Goal: Task Accomplishment & Management: Use online tool/utility

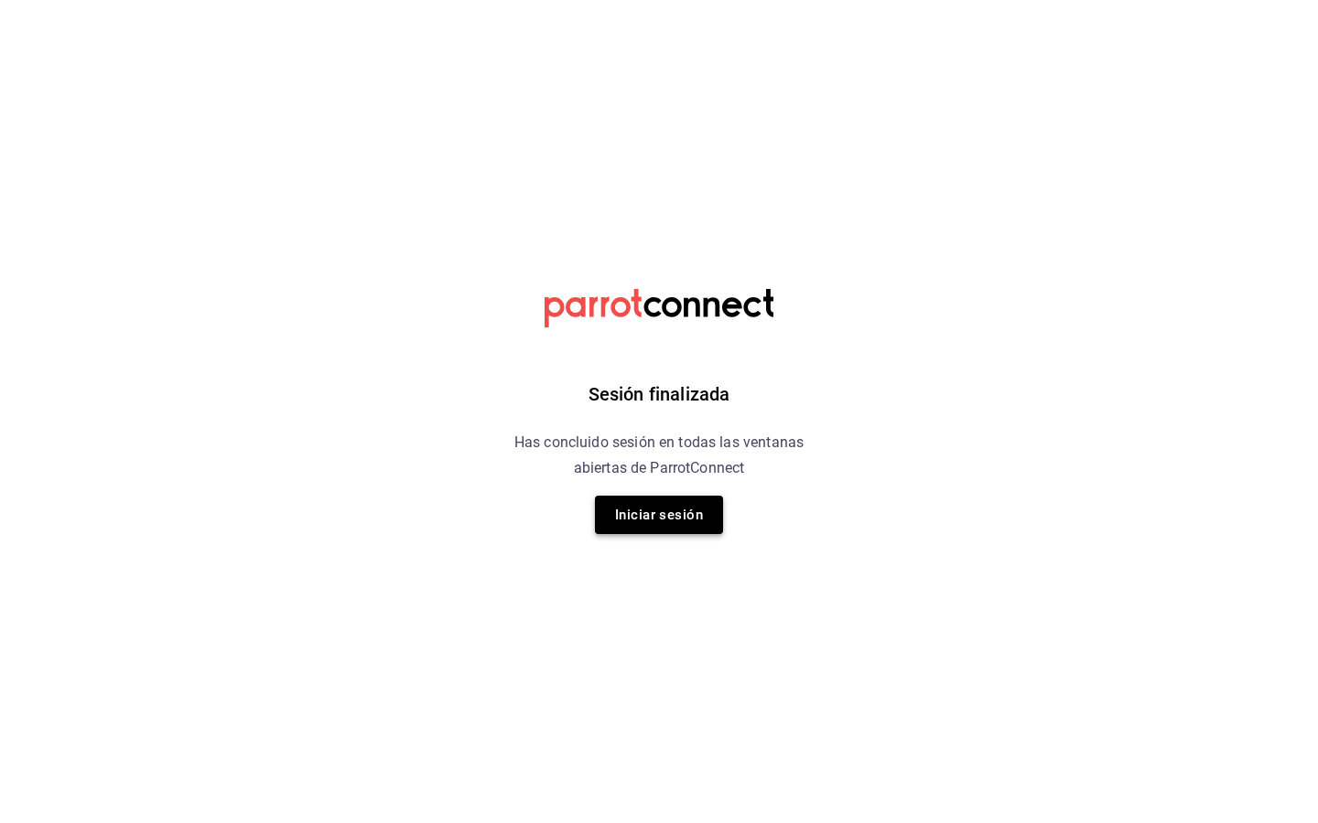
click at [649, 515] on button "Iniciar sesión" at bounding box center [659, 515] width 128 height 38
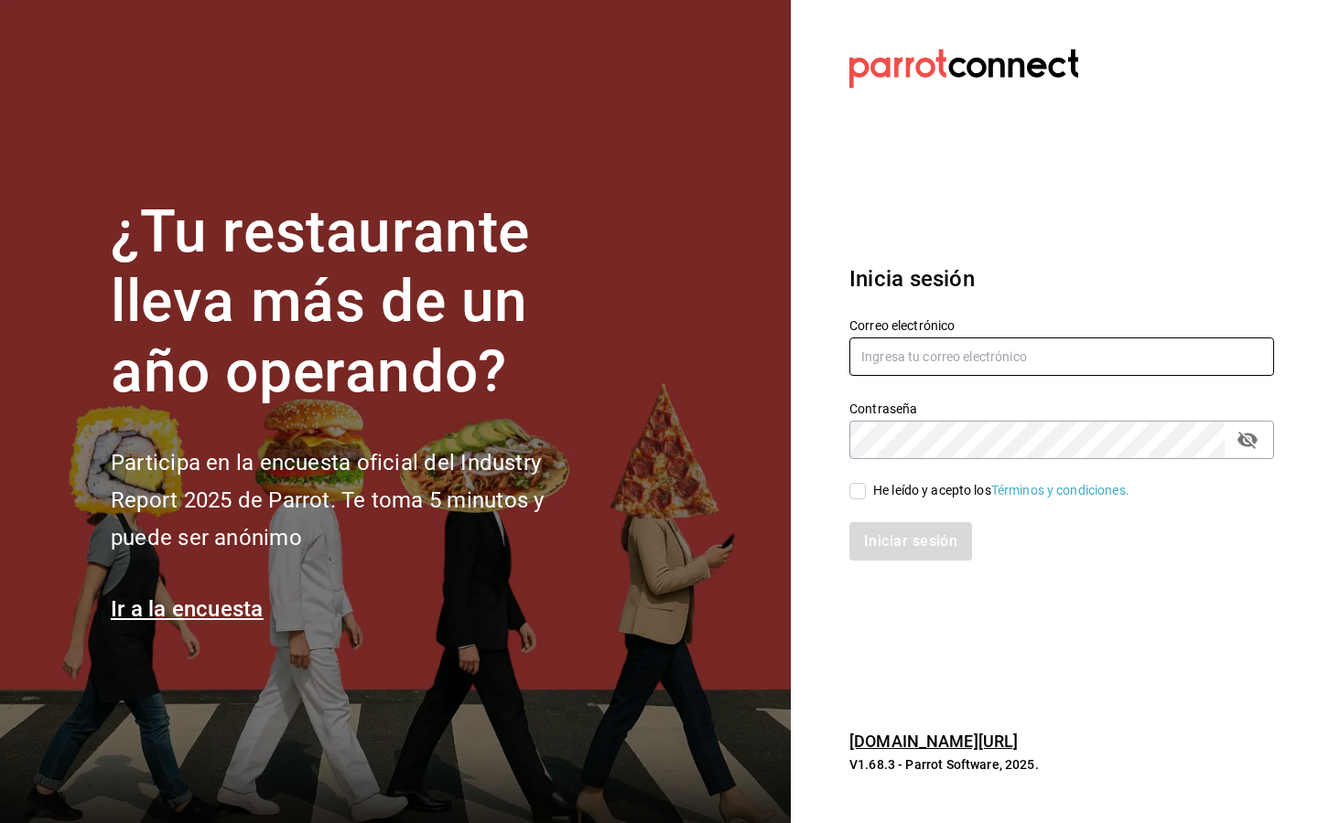
type input "melissacotalopez@gmail.com"
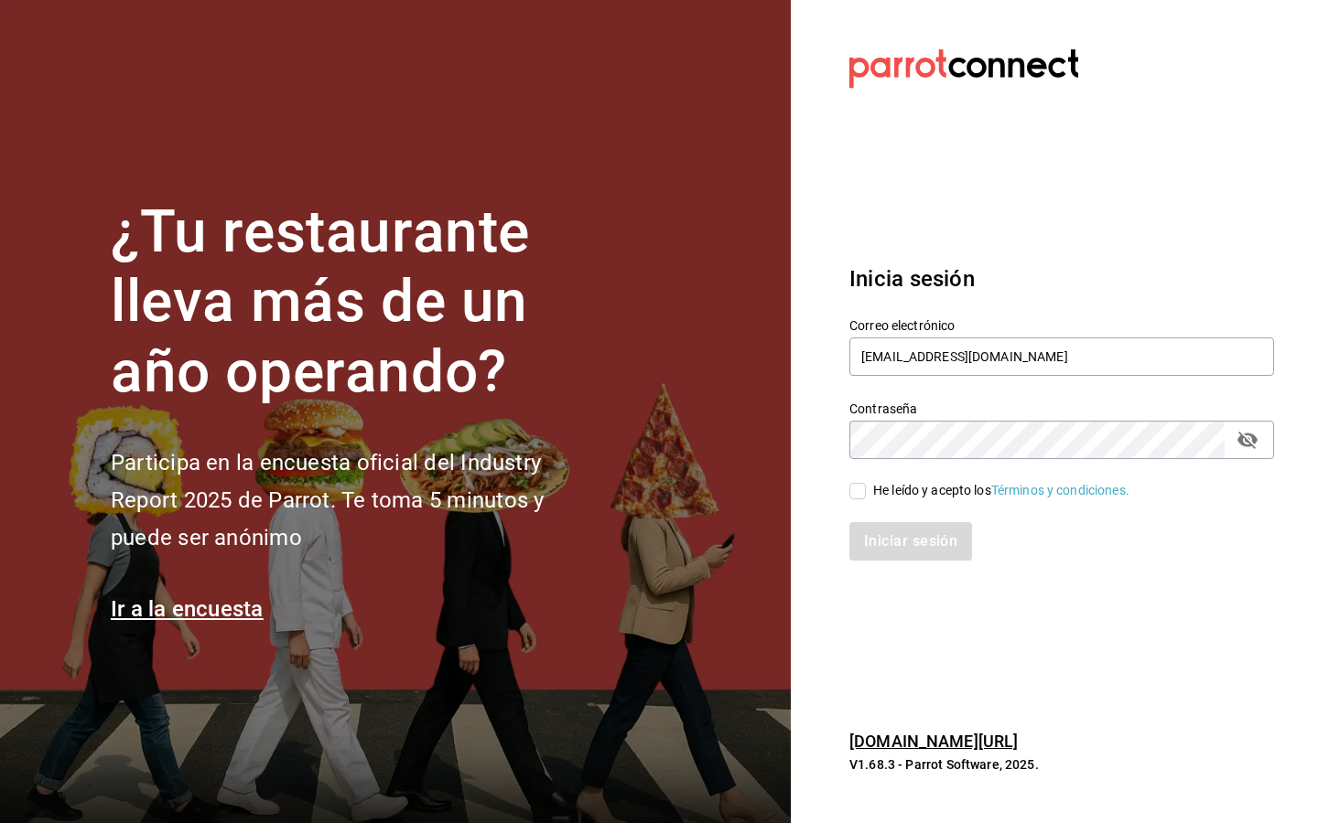
click at [885, 545] on div "Iniciar sesión" at bounding box center [1061, 541] width 425 height 38
click at [853, 500] on label "He leído y acepto los Términos y condiciones." at bounding box center [989, 490] width 280 height 19
click at [853, 500] on input "He leído y acepto los Términos y condiciones." at bounding box center [857, 491] width 16 height 16
checkbox input "true"
click at [887, 537] on button "Iniciar sesión" at bounding box center [911, 541] width 124 height 38
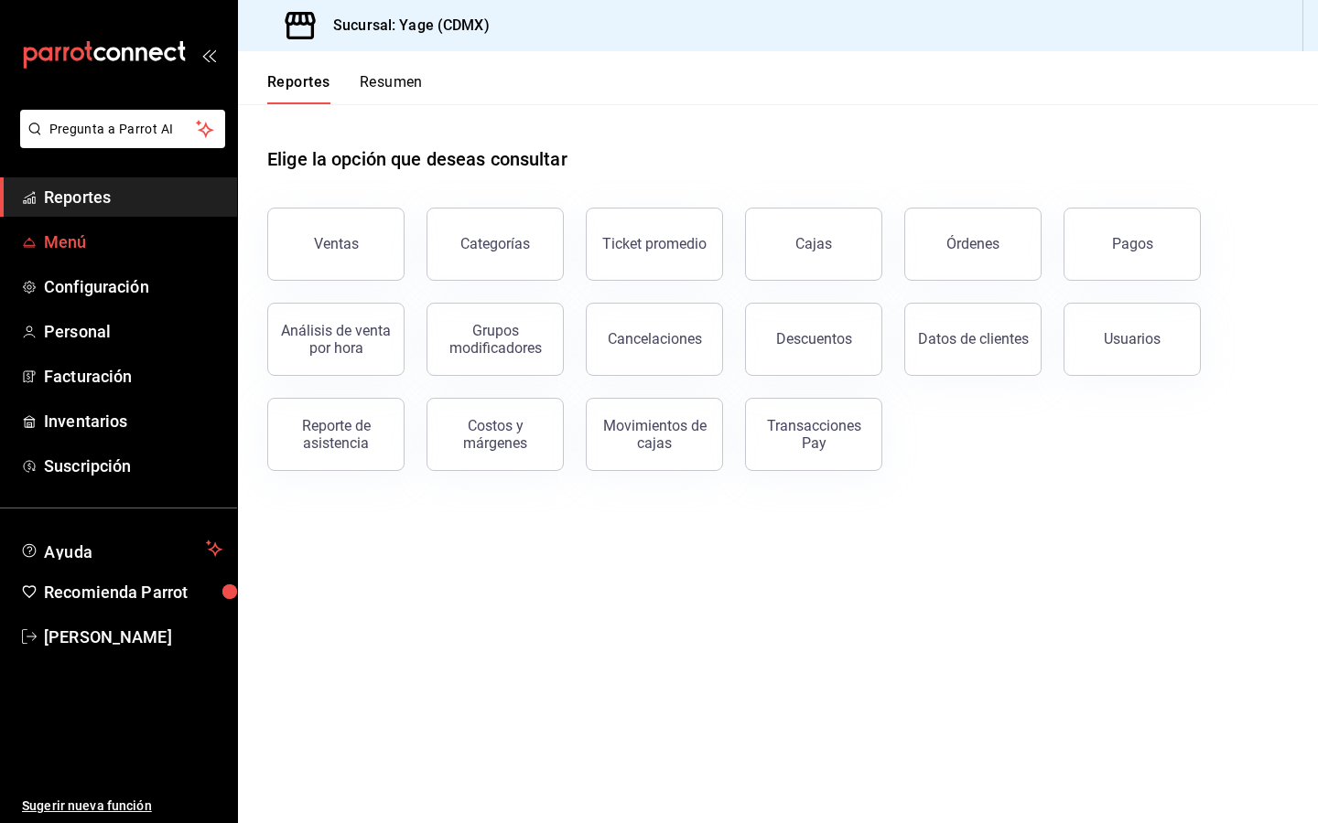
click at [62, 253] on span "Menú" at bounding box center [133, 242] width 178 height 25
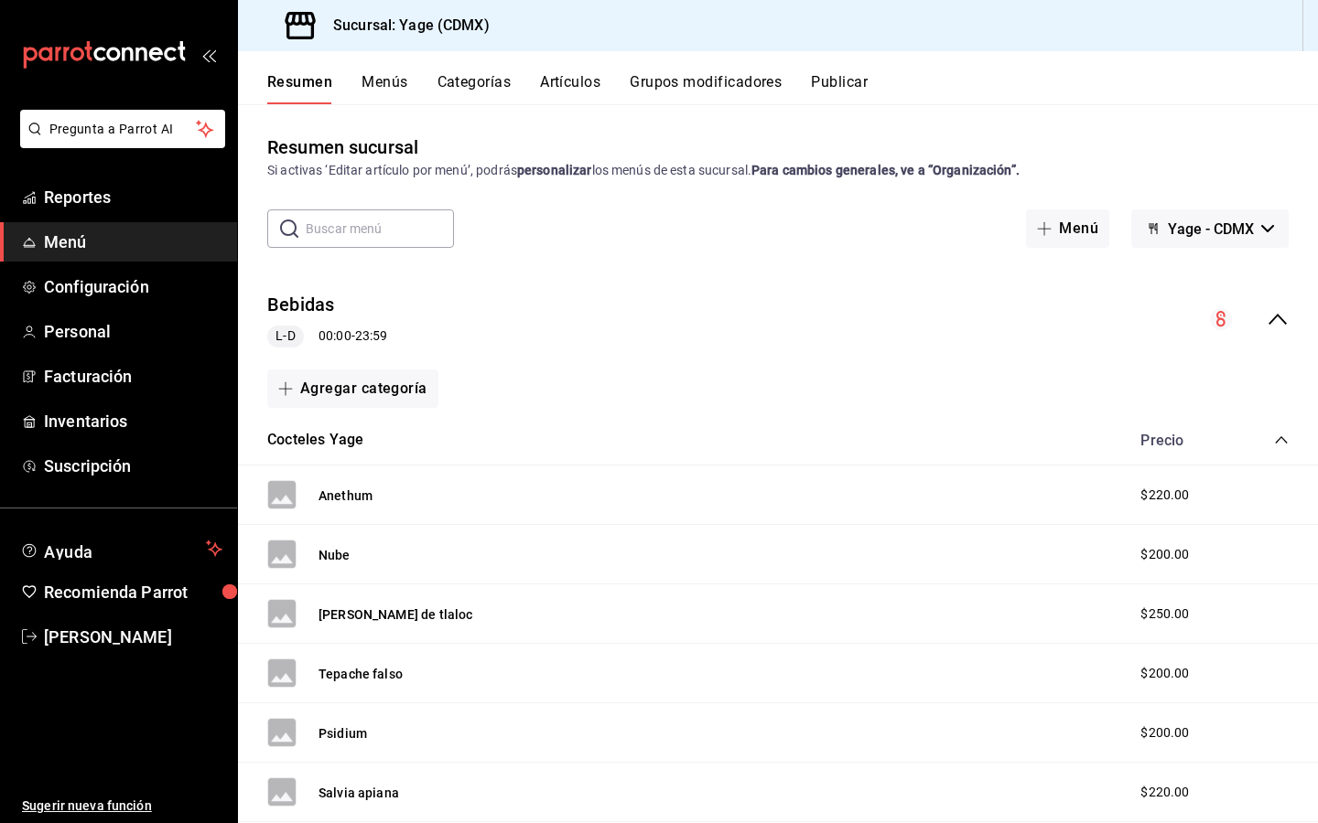
click at [586, 108] on div "Resumen sucursal Si activas ‘Editar artículo por menú’, podrás personalizar los…" at bounding box center [778, 463] width 1080 height 718
click at [586, 91] on button "Artículos" at bounding box center [570, 88] width 60 height 31
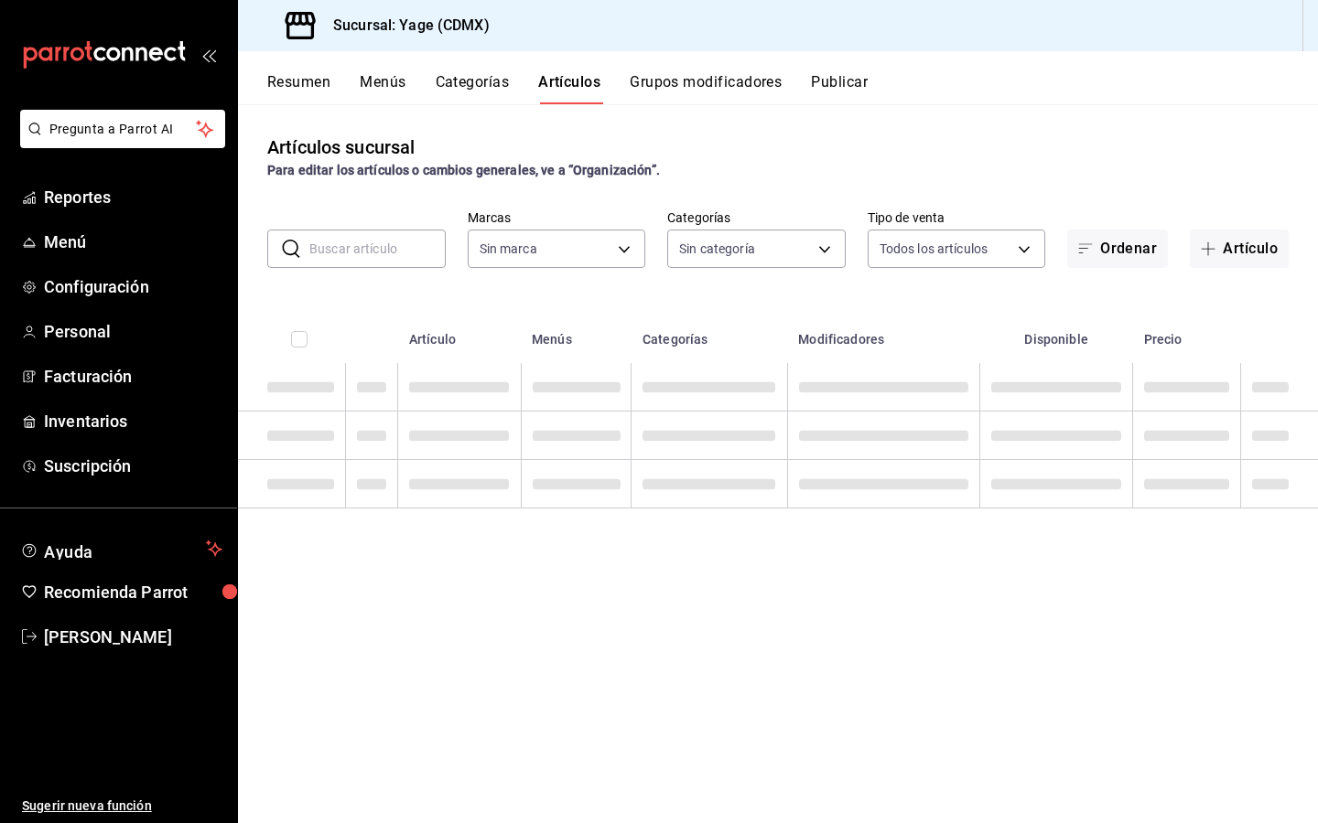
type input "06cb0a64-8285-4c72-99c3-503af89b09b3"
type input "17d59858-184d-4a7d-ae1b-e5b9eb919c5d,bf2a3964-9f92-42fc-affa-eb7e7fc6ae66,e9ba8…"
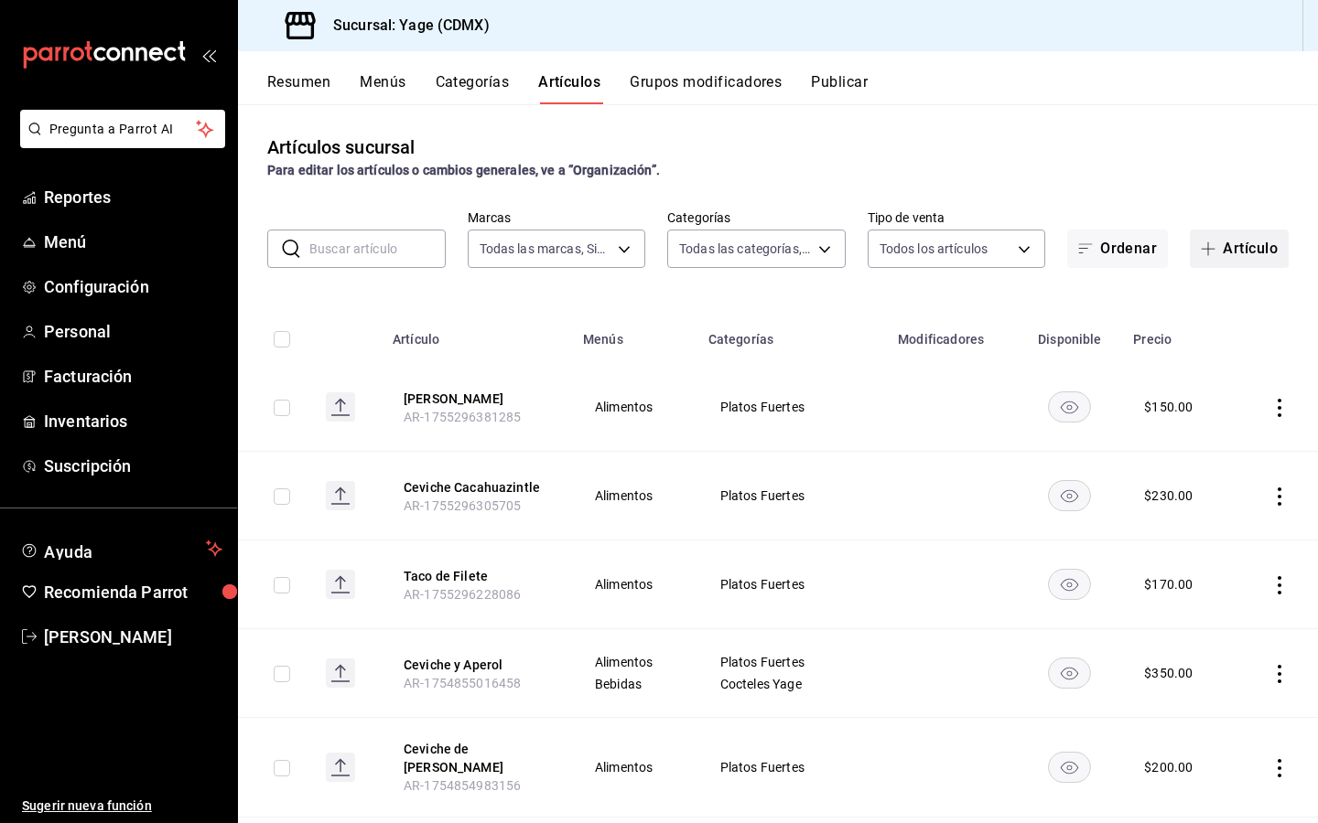
click at [1254, 241] on button "Artículo" at bounding box center [1238, 249] width 99 height 38
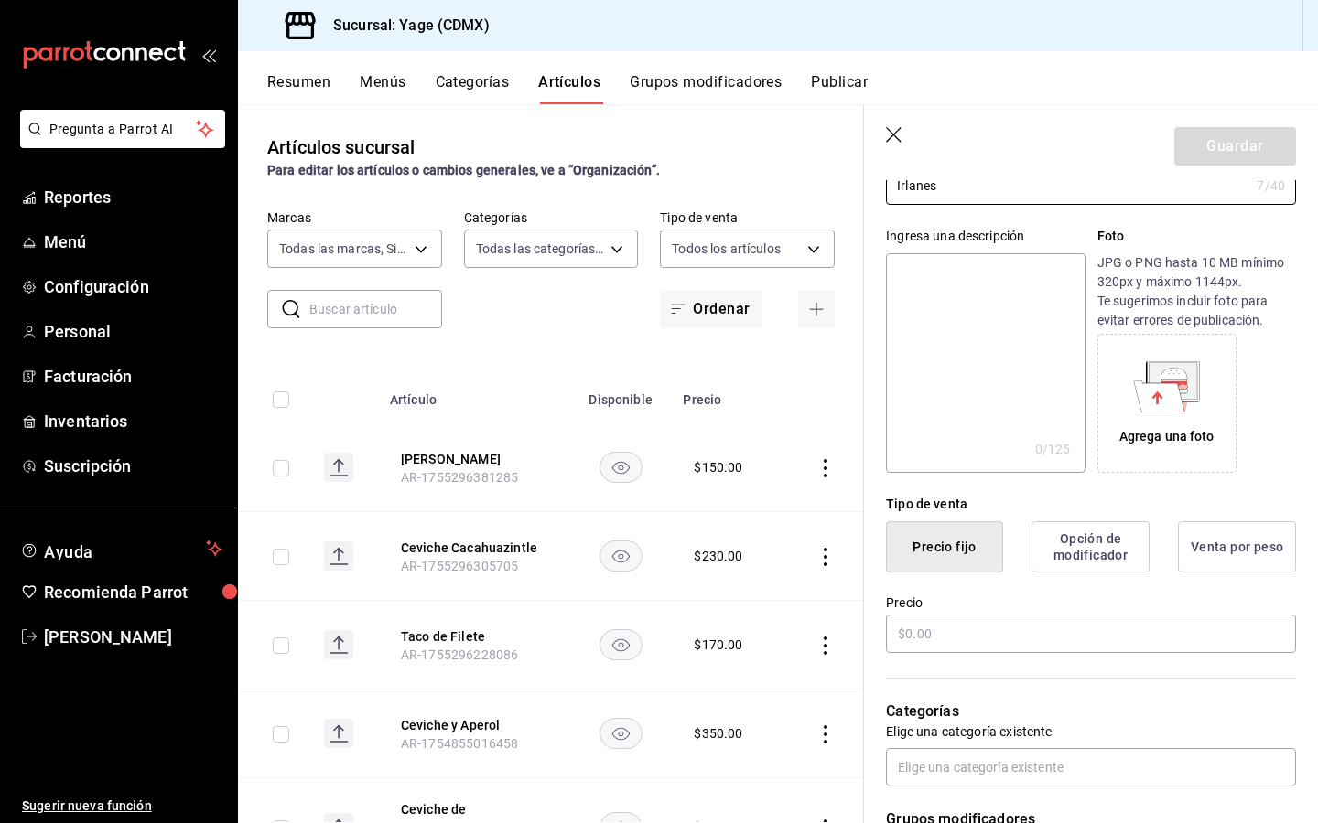
scroll to position [140, 0]
type input "Irlanes"
click at [910, 630] on input "text" at bounding box center [1091, 632] width 410 height 38
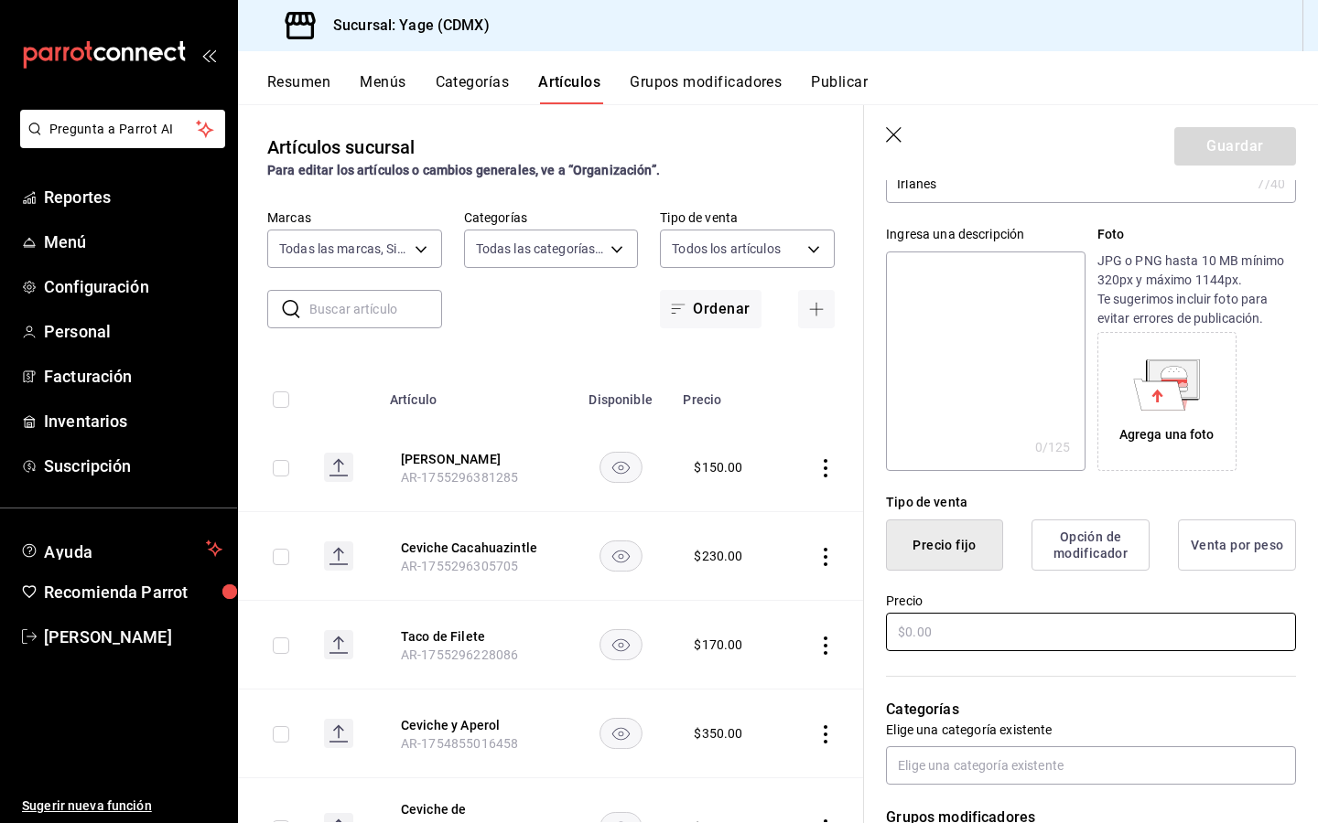
click at [910, 630] on input "text" at bounding box center [1091, 632] width 410 height 38
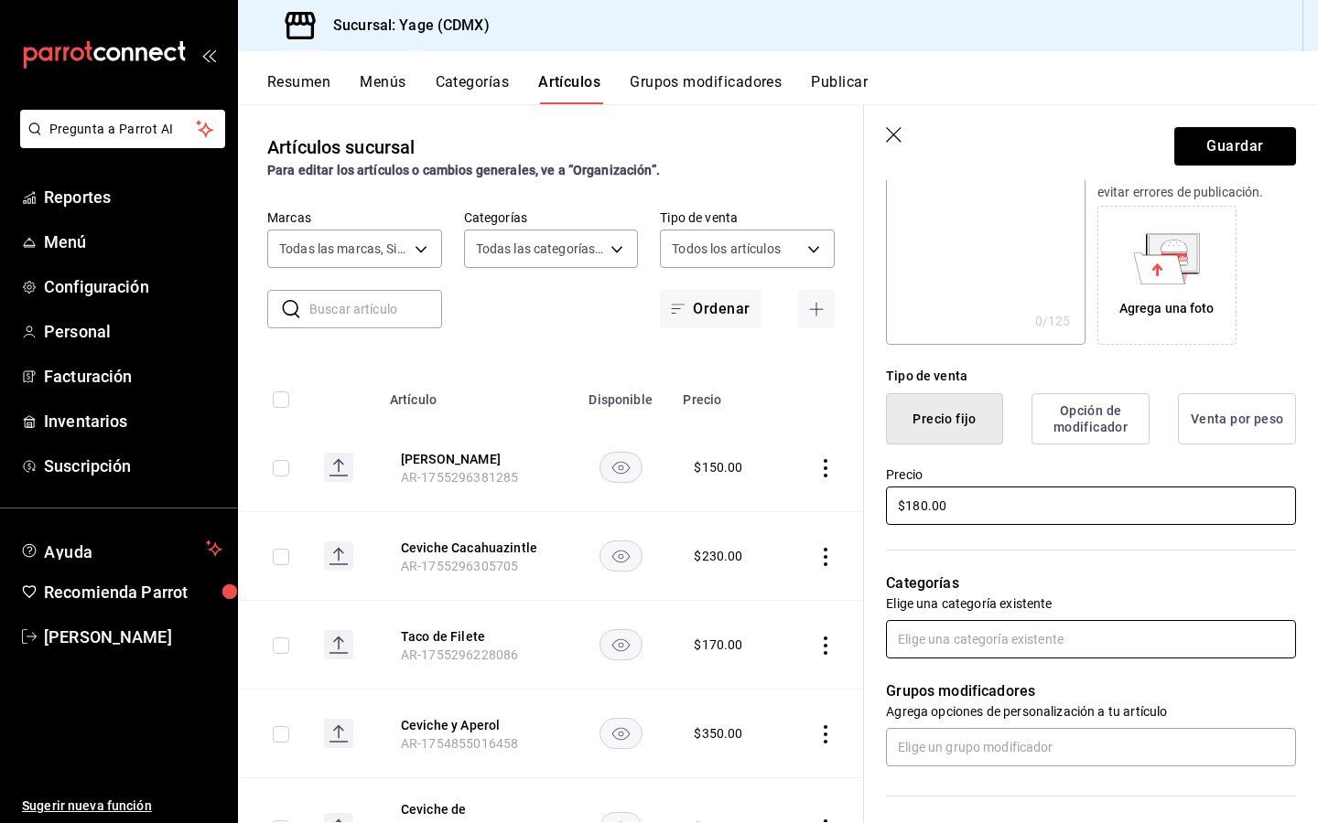
scroll to position [277, 0]
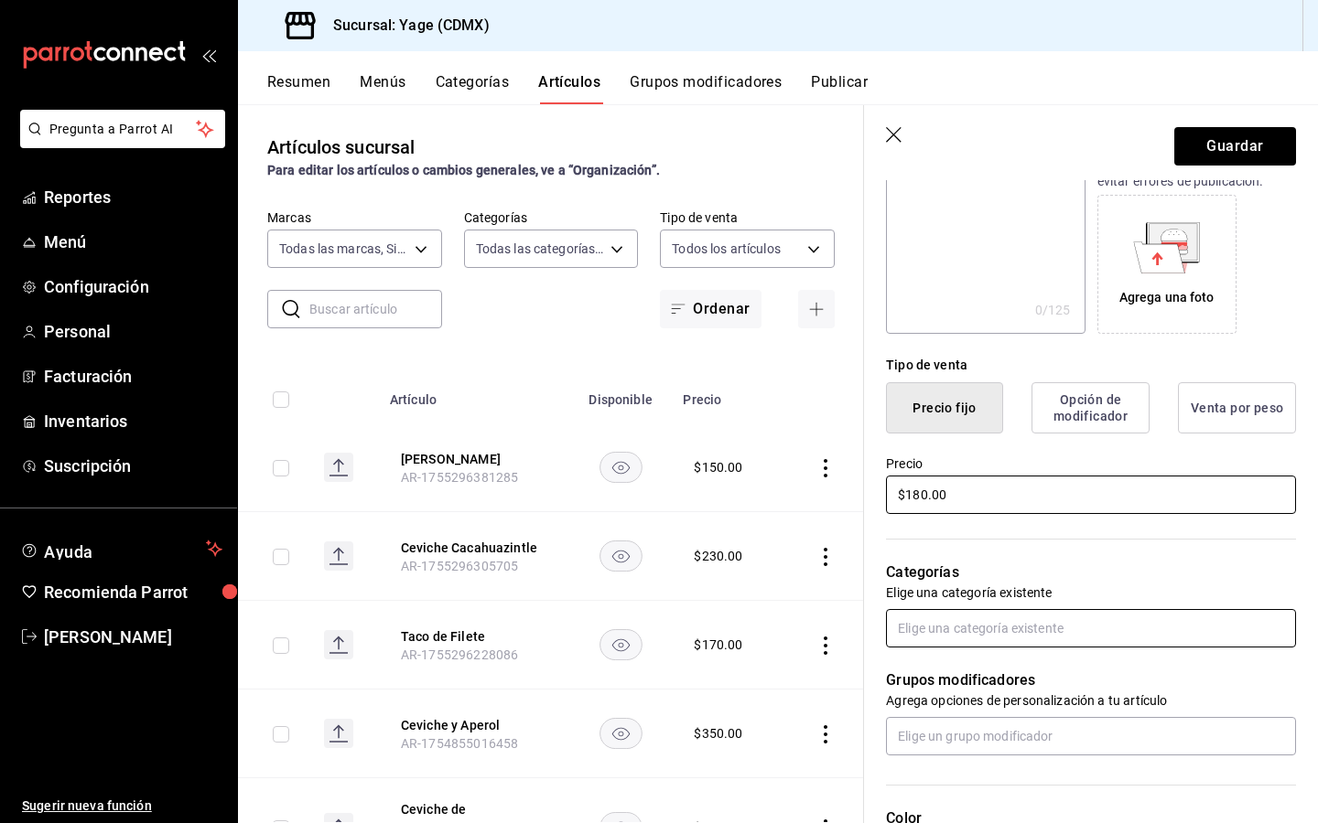
type input "$180.00"
click at [984, 627] on input "text" at bounding box center [1091, 628] width 410 height 38
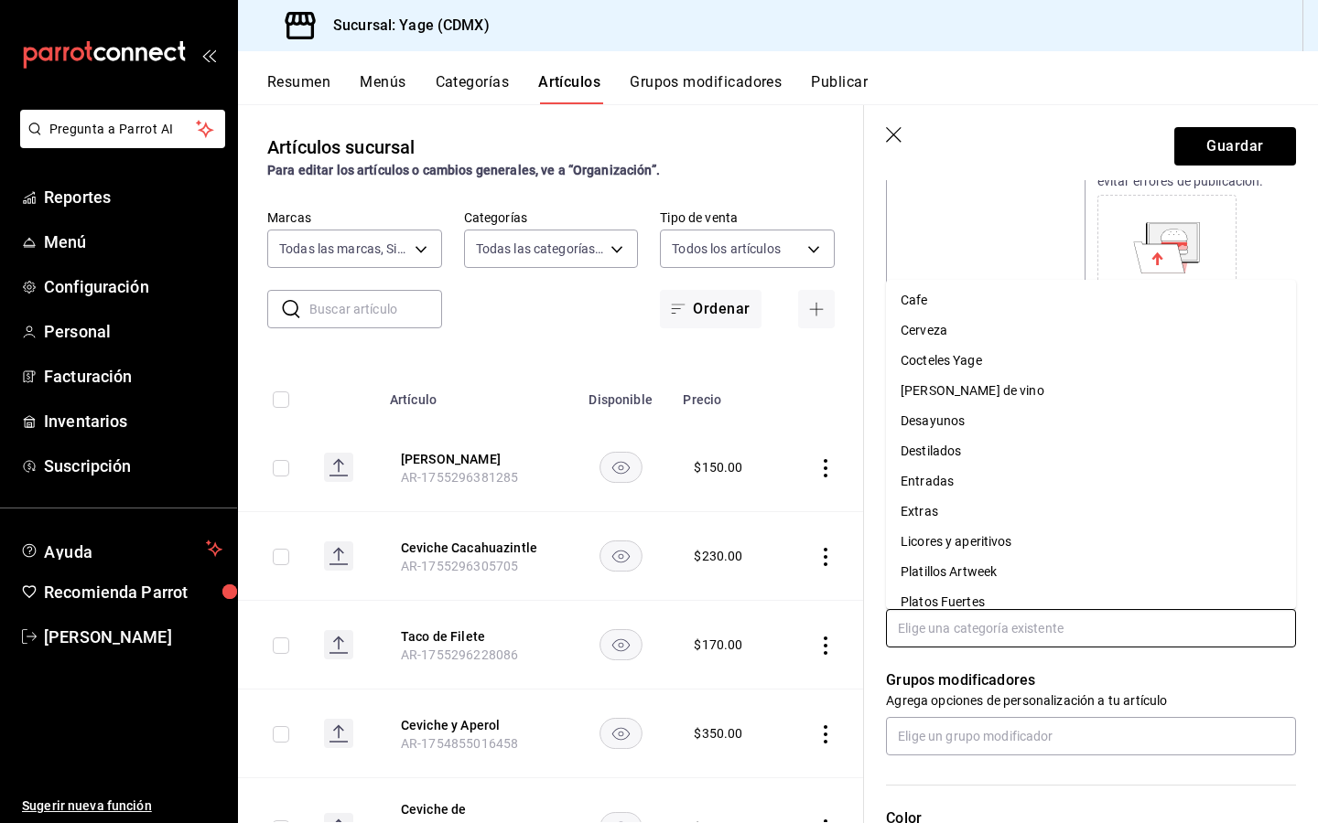
scroll to position [0, 0]
click at [969, 383] on li "Cocteles Yage" at bounding box center [1091, 393] width 410 height 30
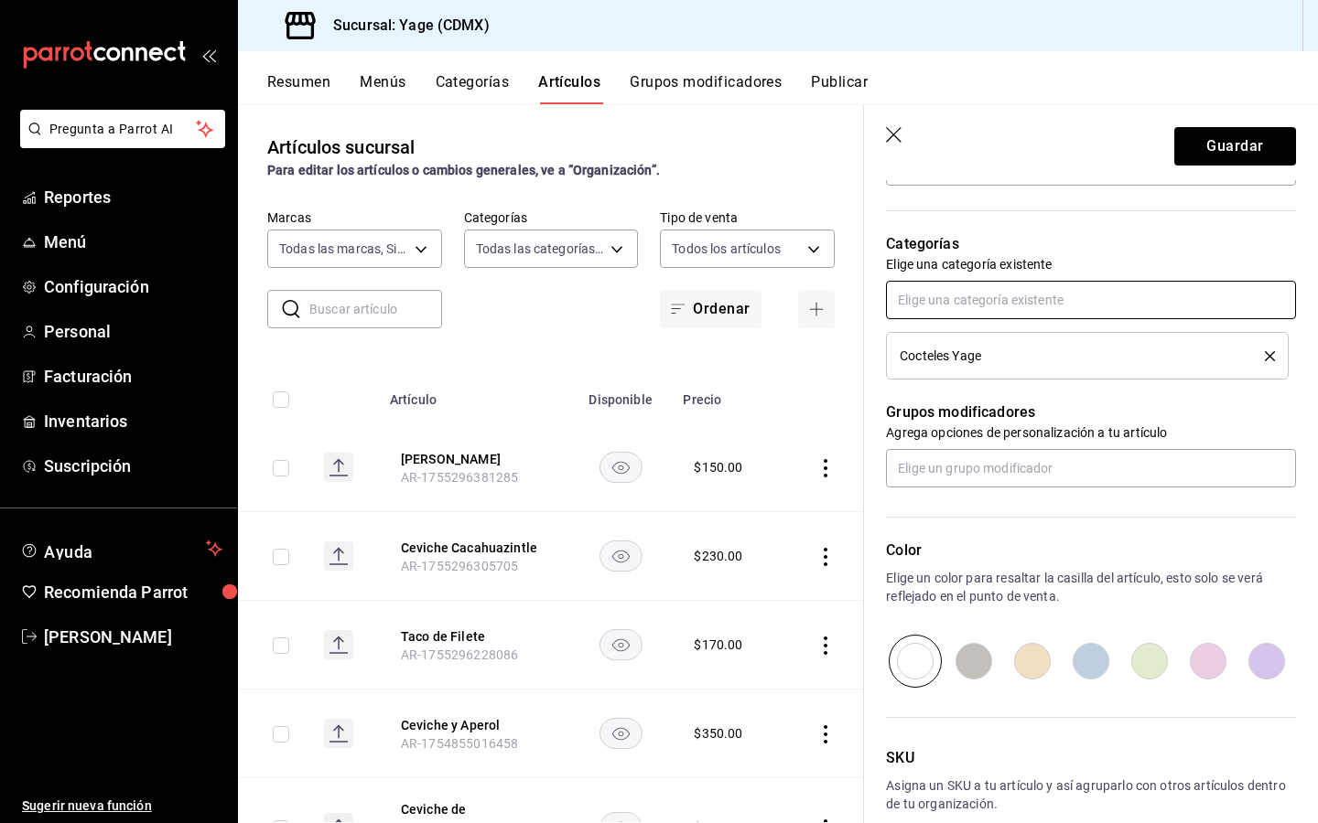
scroll to position [700, 0]
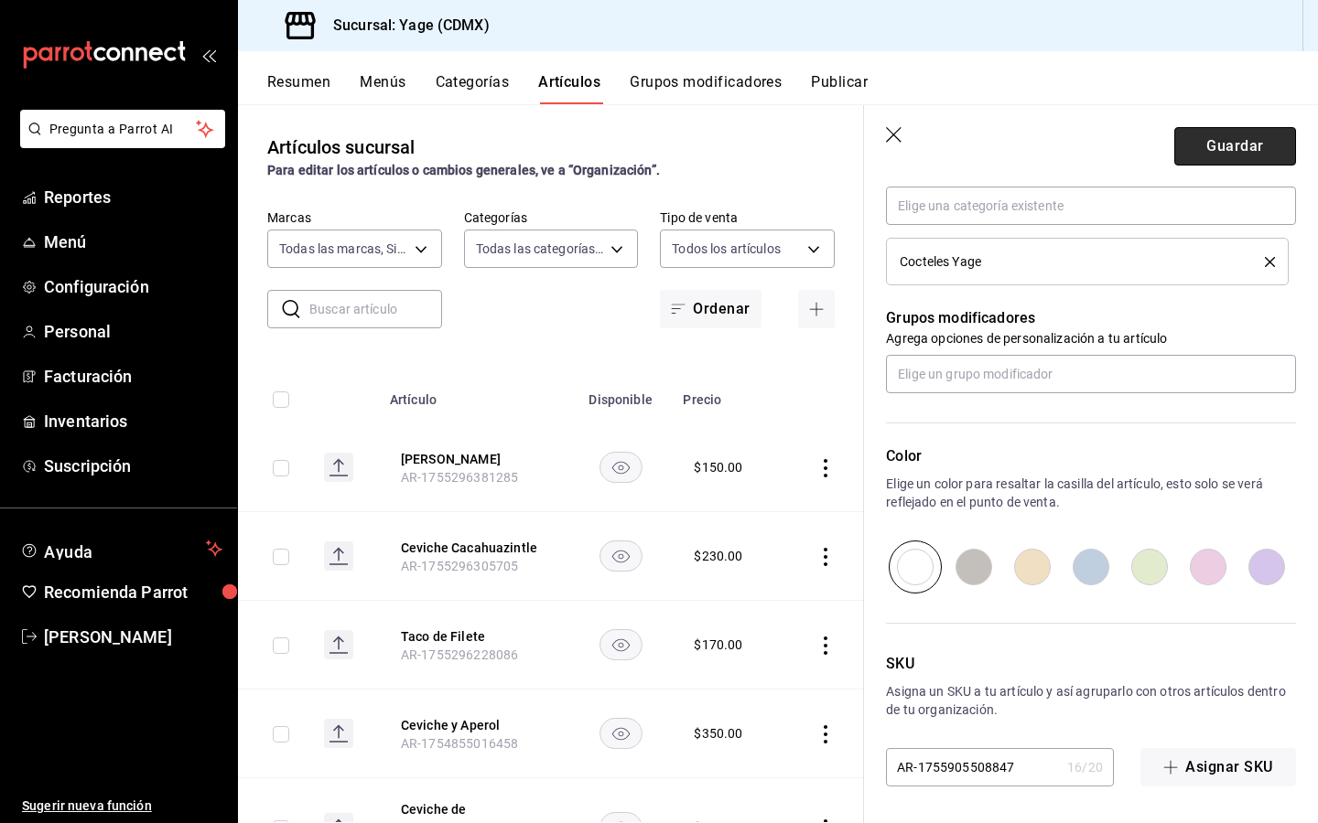
click at [1220, 145] on button "Guardar" at bounding box center [1235, 146] width 122 height 38
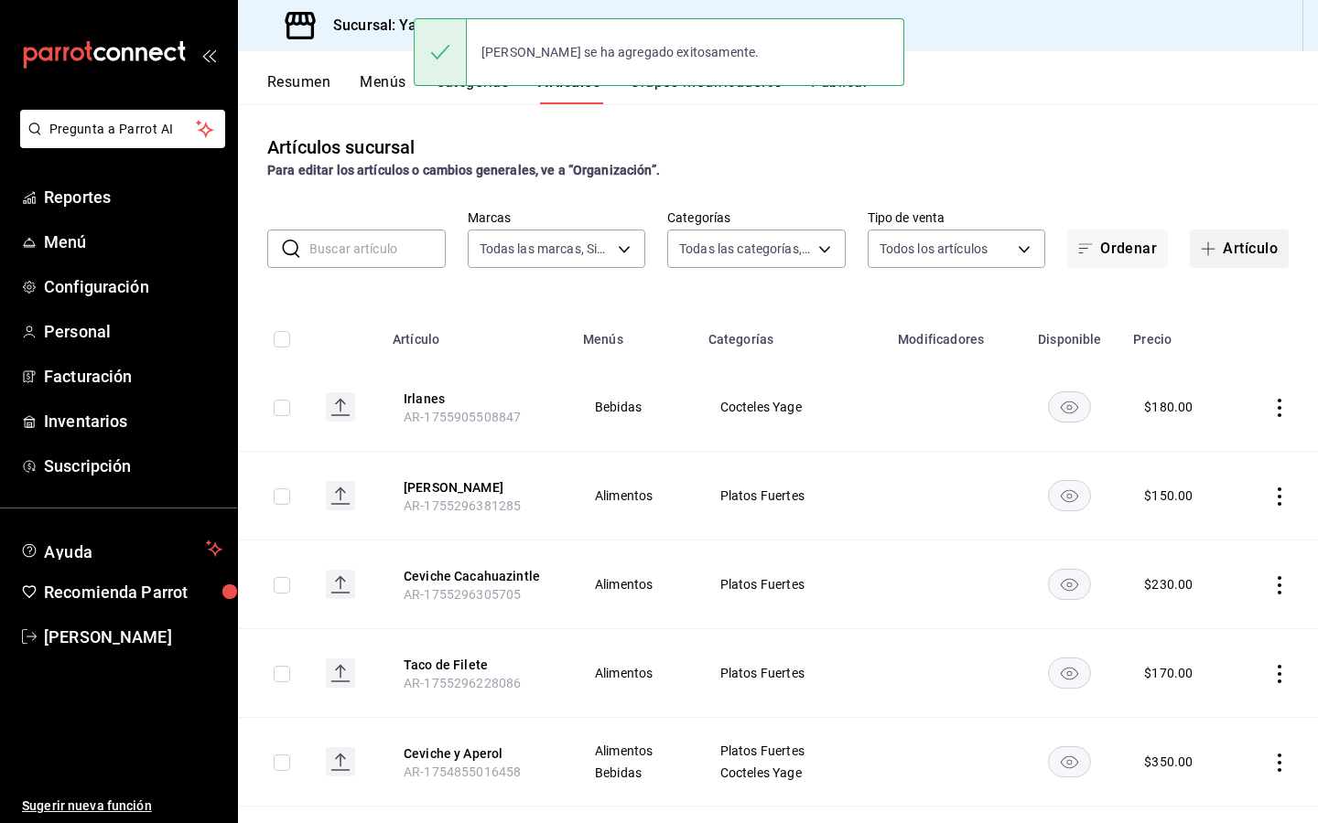
click at [1221, 247] on span "button" at bounding box center [1211, 249] width 22 height 15
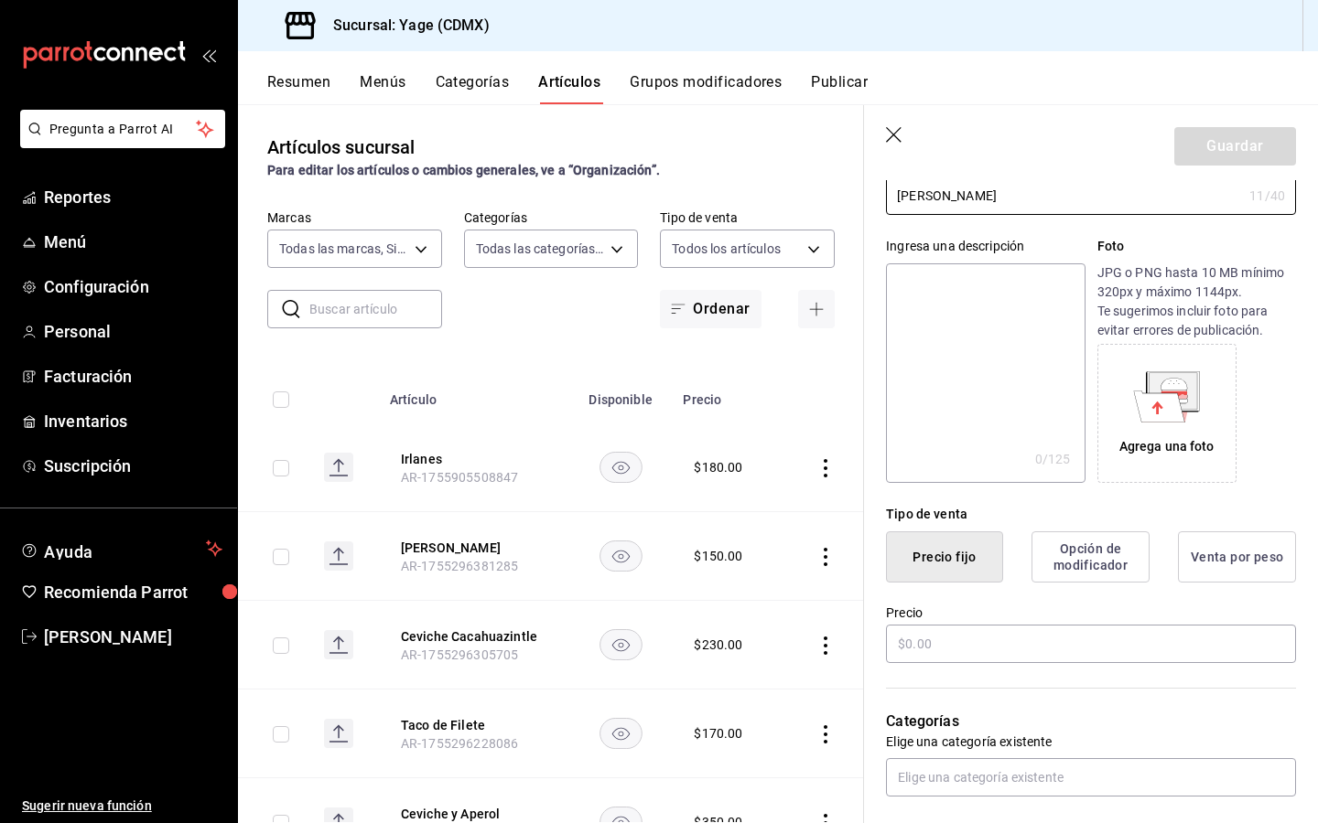
scroll to position [129, 0]
type input "[PERSON_NAME]"
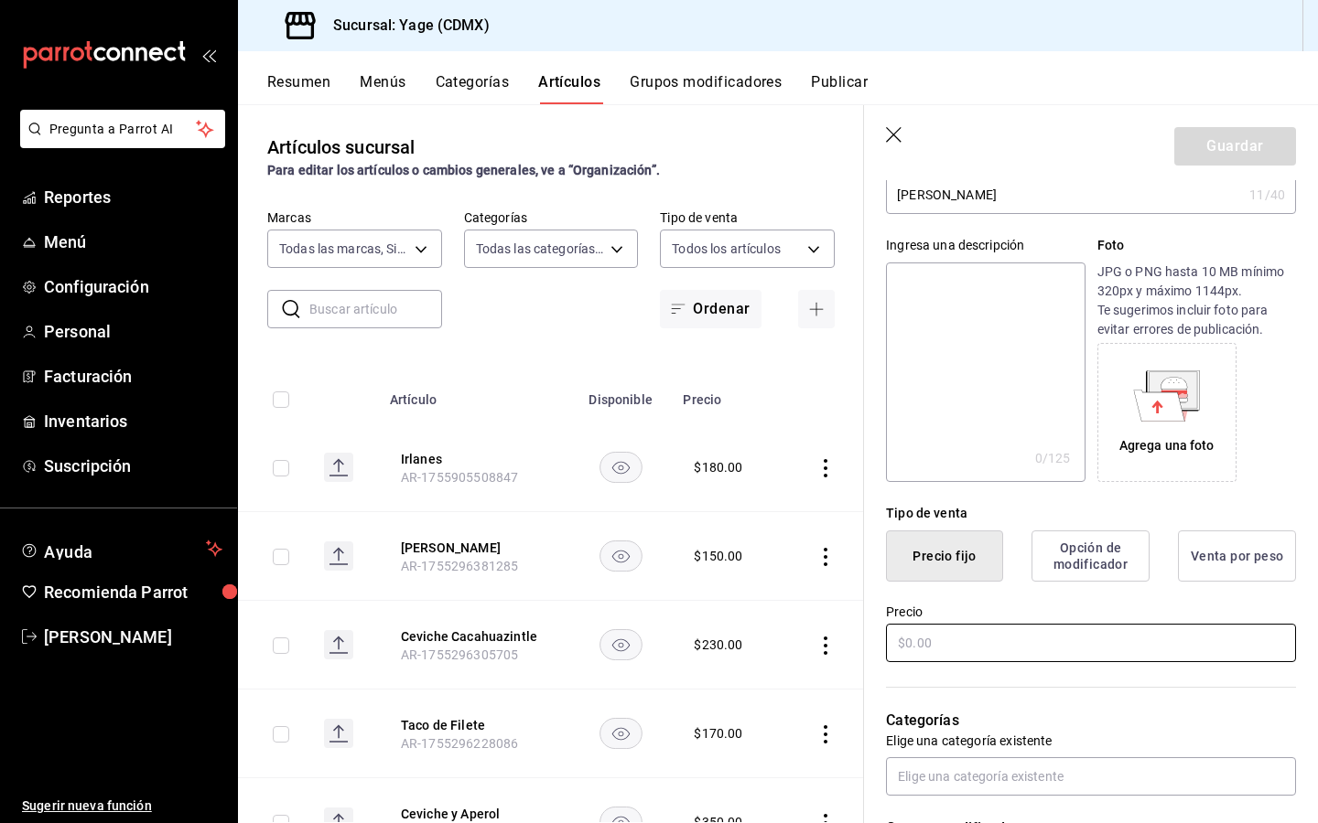
click at [965, 651] on input "text" at bounding box center [1091, 643] width 410 height 38
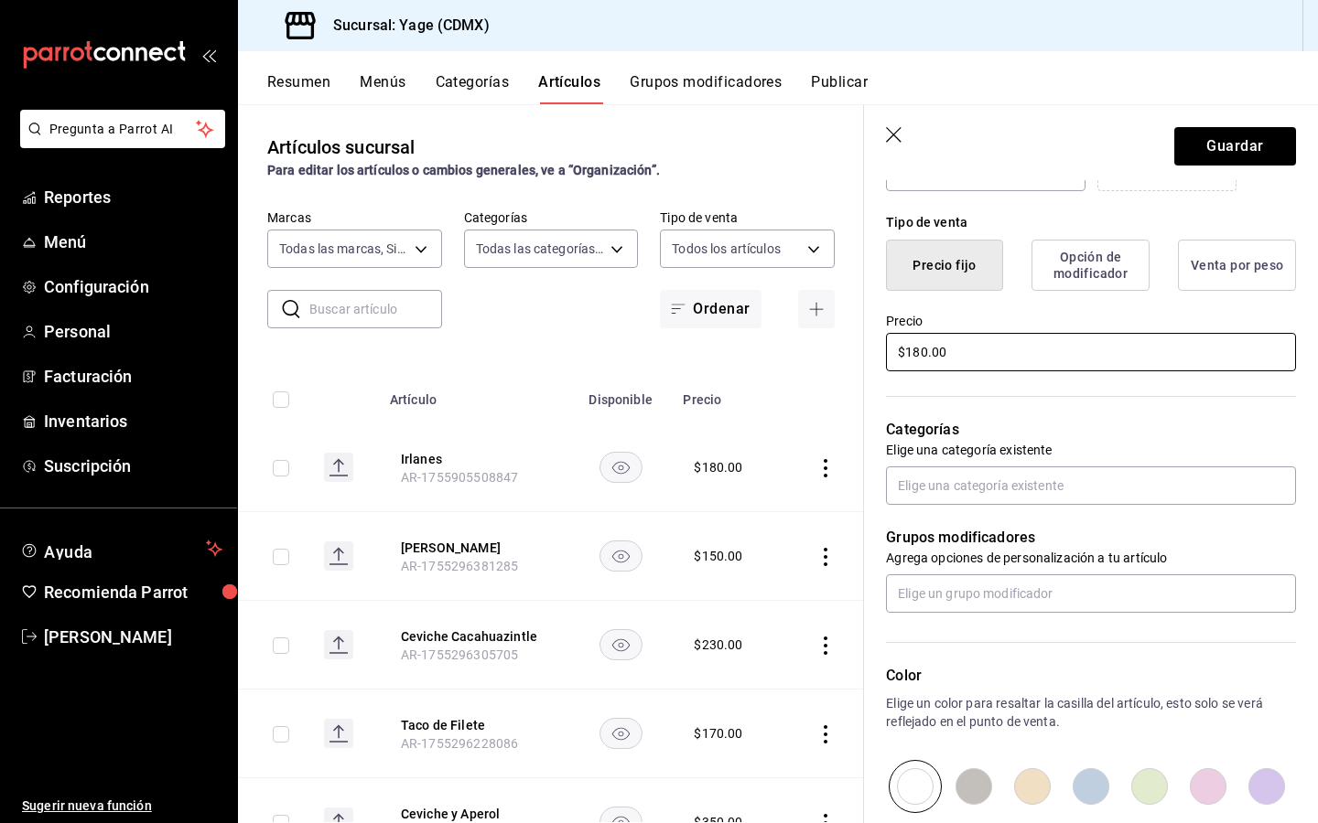
scroll to position [624, 0]
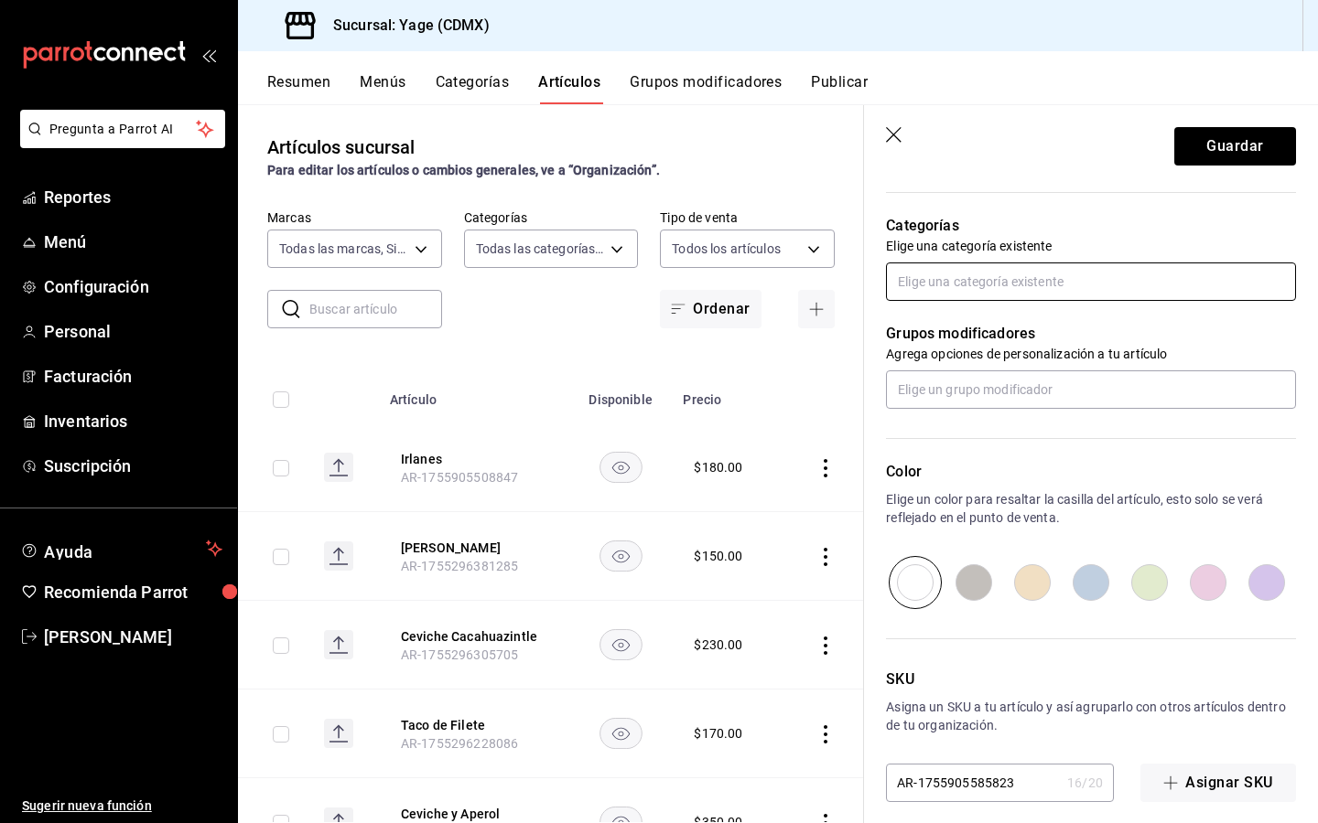
type input "$180.00"
click at [1022, 269] on input "text" at bounding box center [1091, 282] width 410 height 38
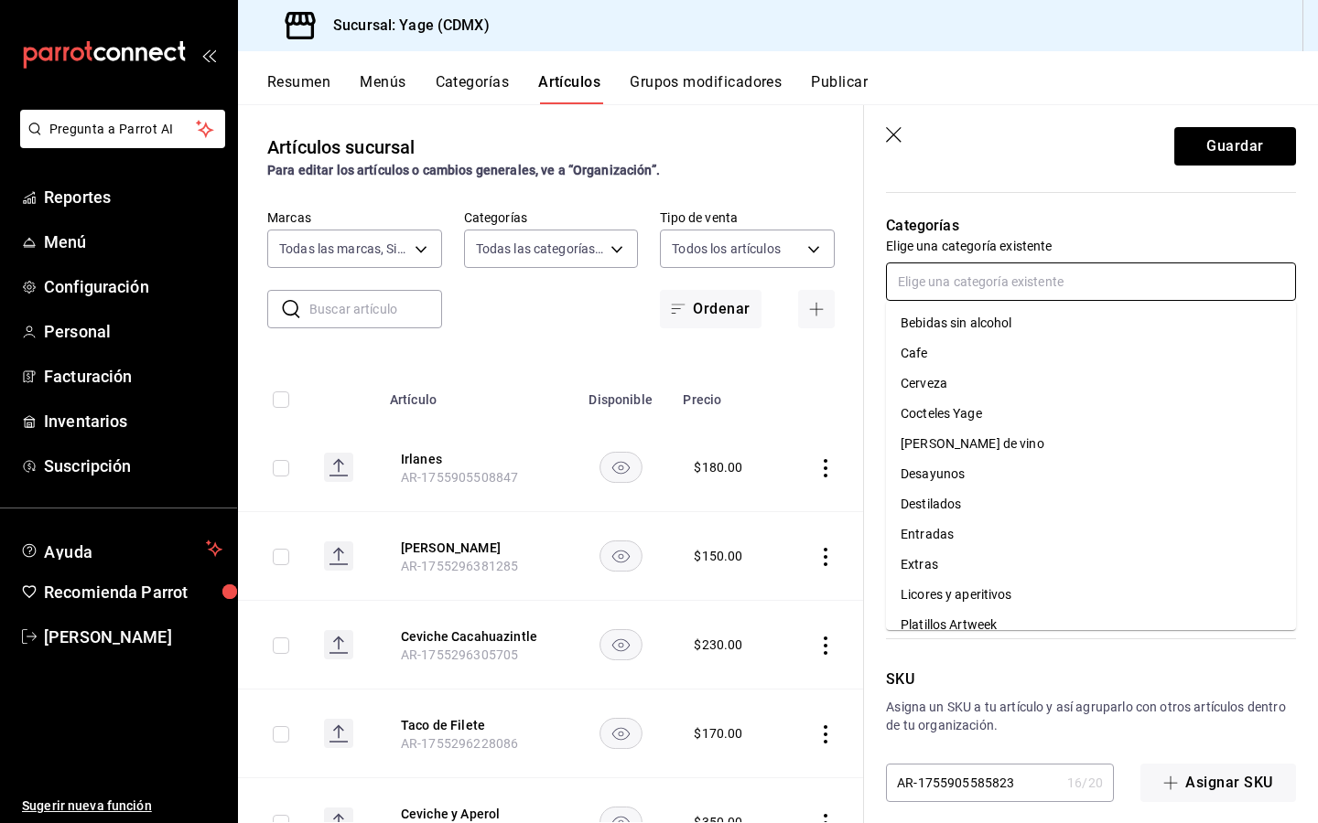
click at [963, 422] on li "Cocteles Yage" at bounding box center [1091, 414] width 410 height 30
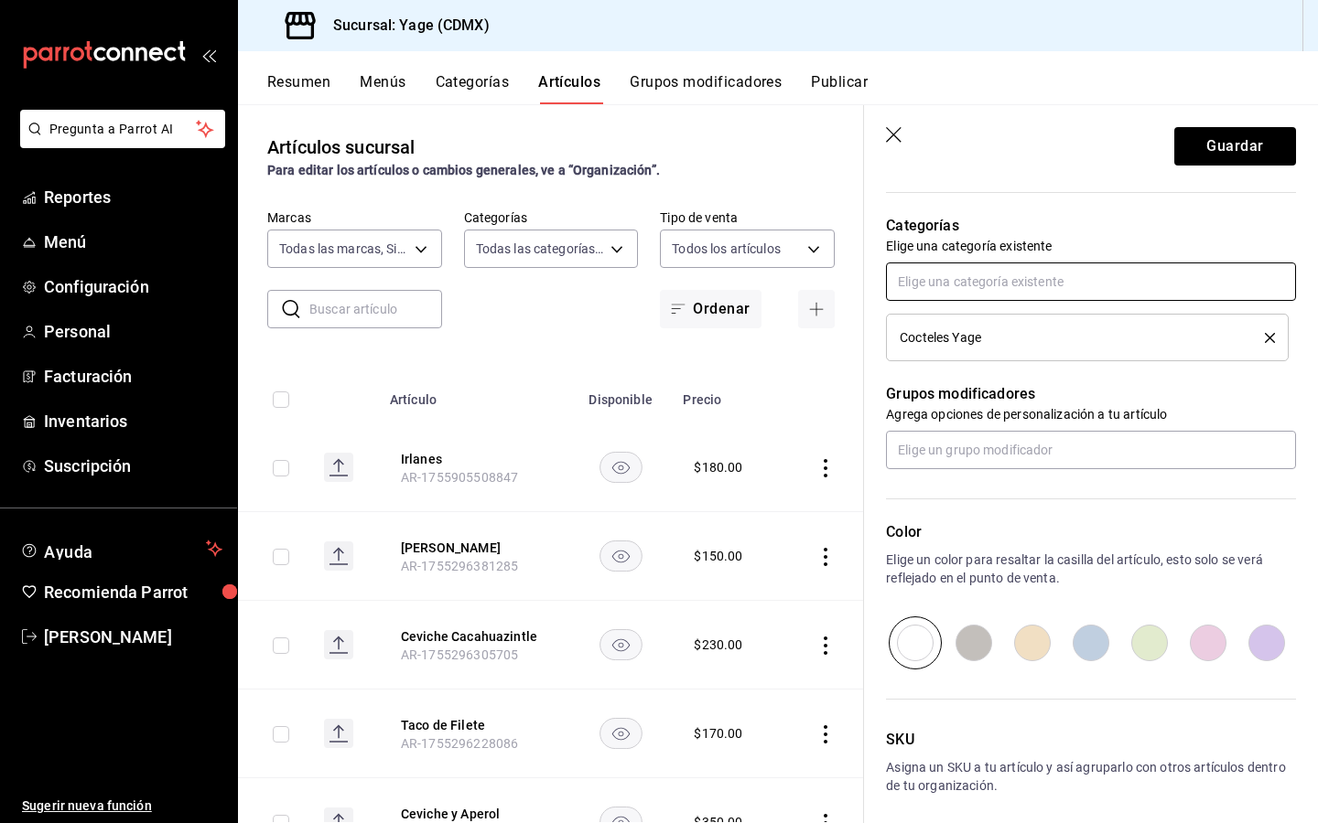
scroll to position [700, 0]
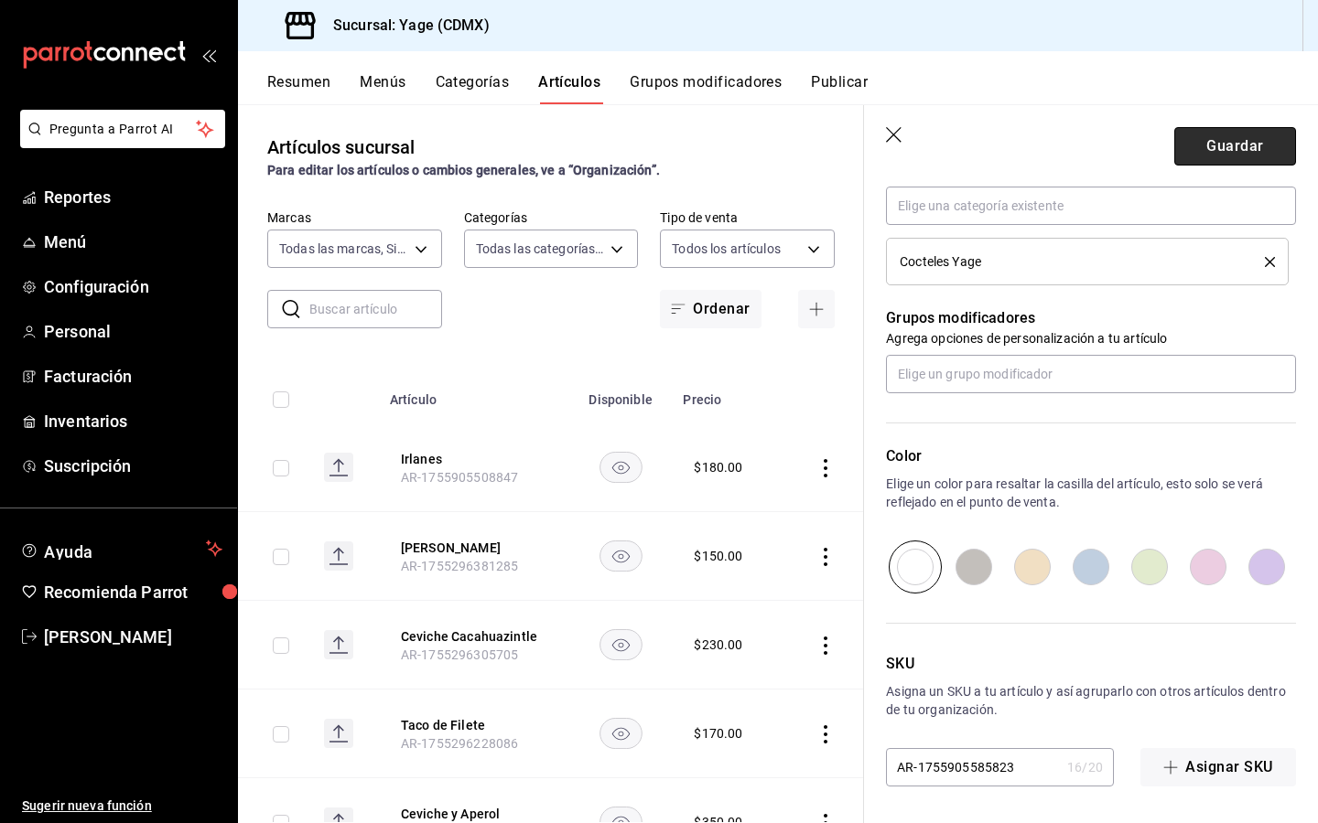
click at [1208, 145] on button "Guardar" at bounding box center [1235, 146] width 122 height 38
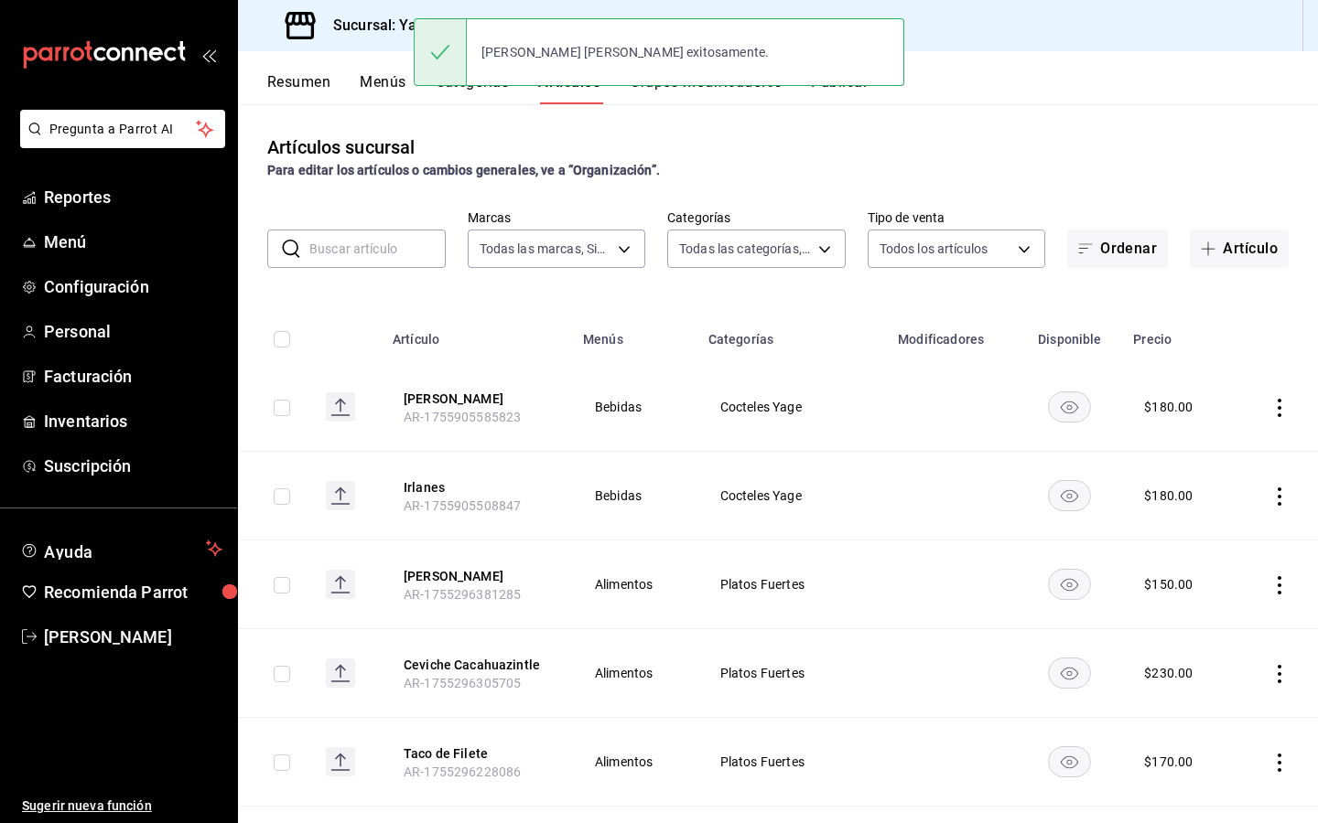
click at [375, 311] on th at bounding box center [346, 334] width 70 height 59
click at [382, 254] on input "text" at bounding box center [377, 249] width 136 height 37
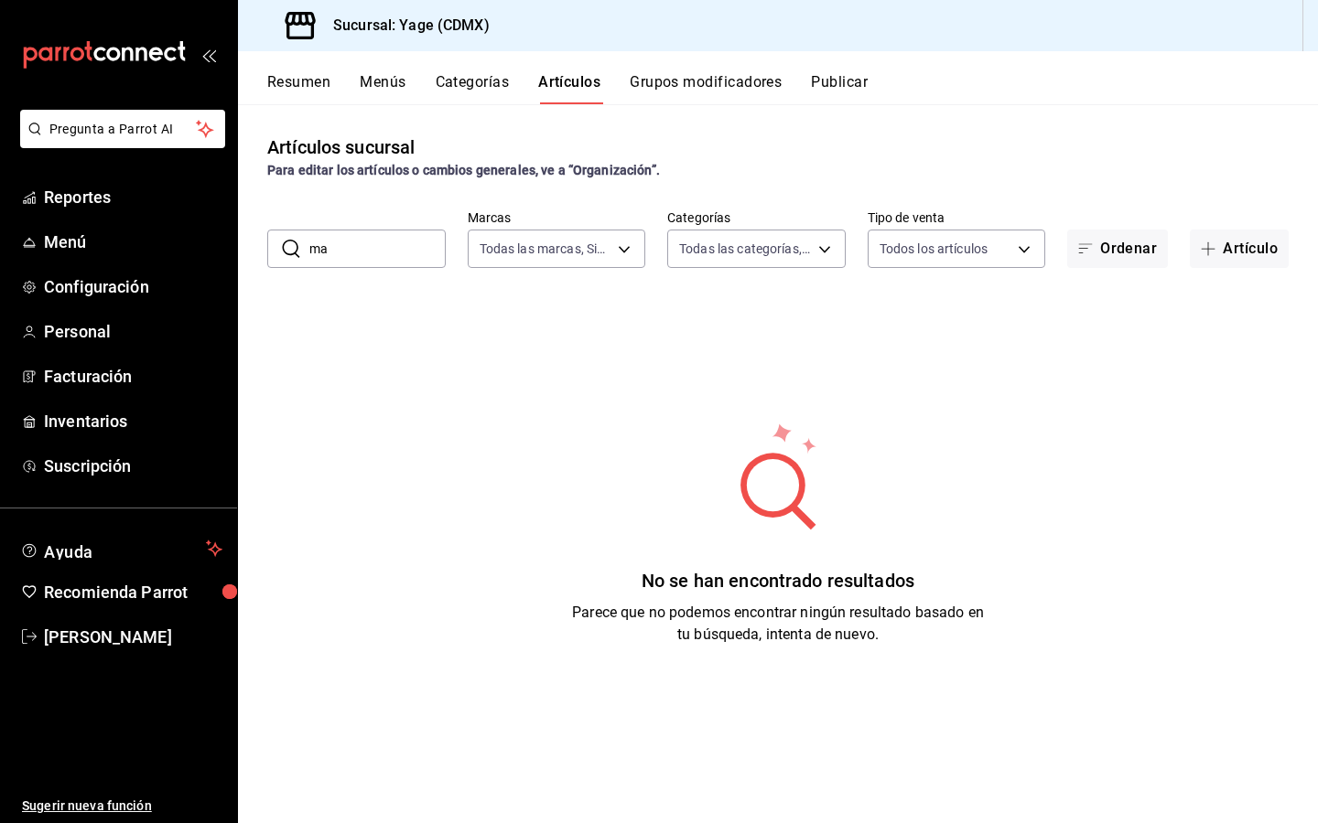
type input "m"
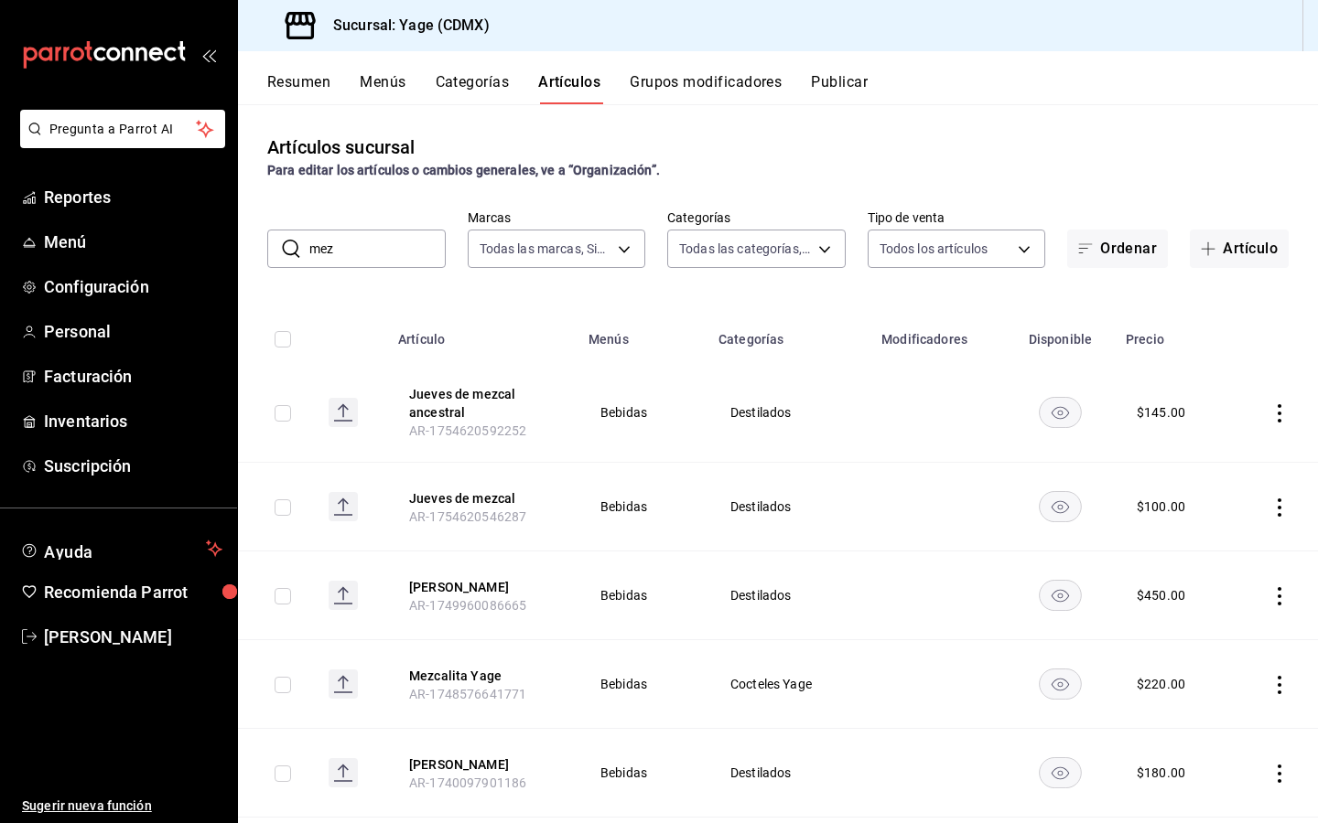
type input "mezc"
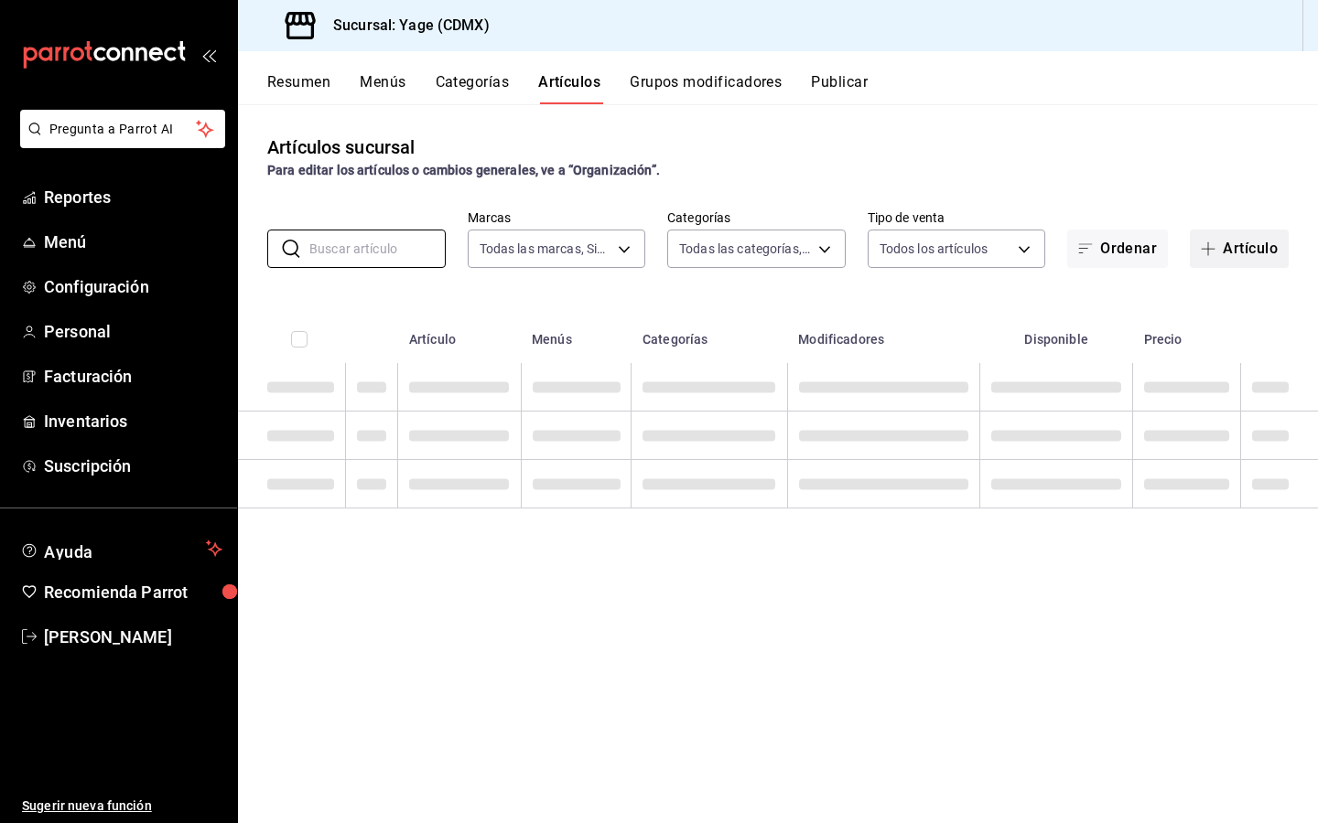
click at [1252, 252] on button "Artículo" at bounding box center [1238, 249] width 99 height 38
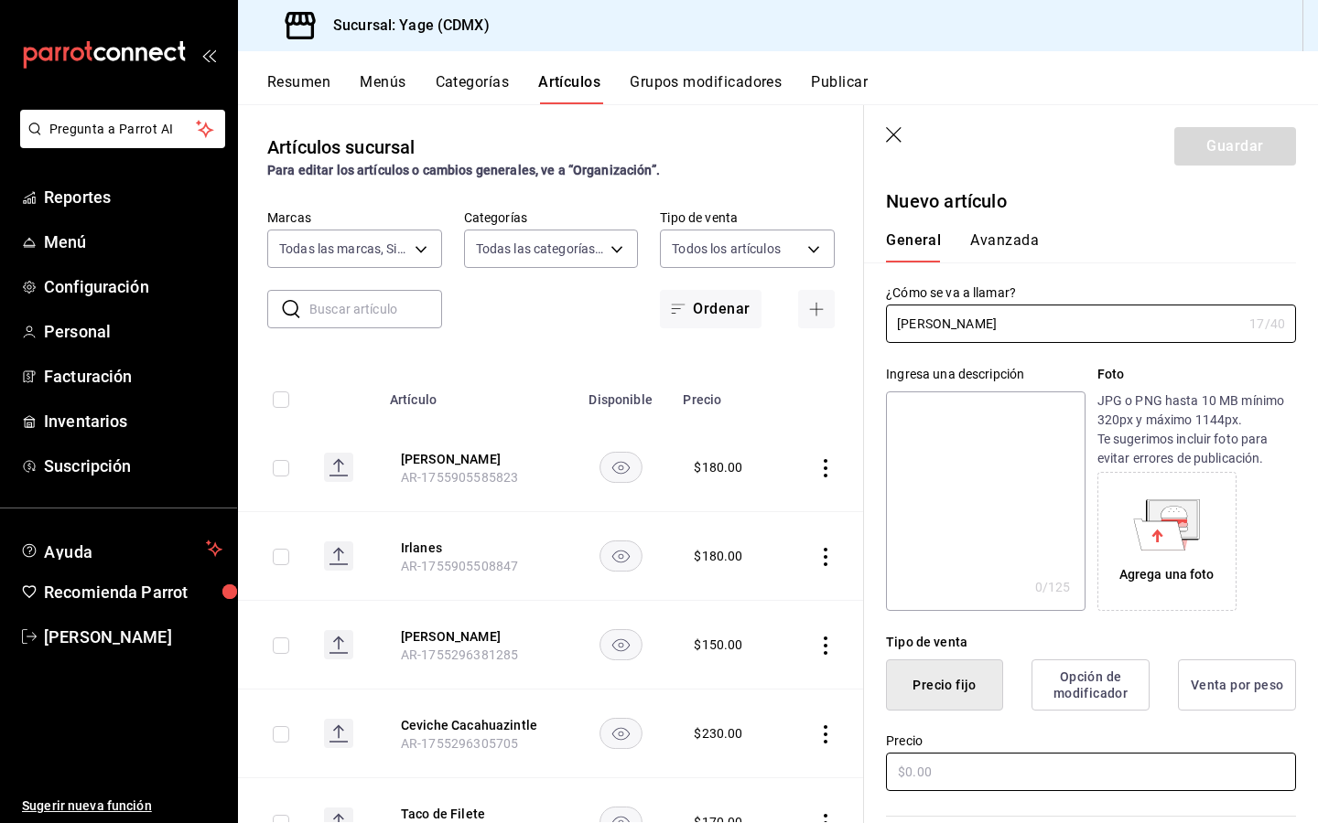
type input "[PERSON_NAME]"
click at [954, 770] on input "text" at bounding box center [1091, 772] width 410 height 38
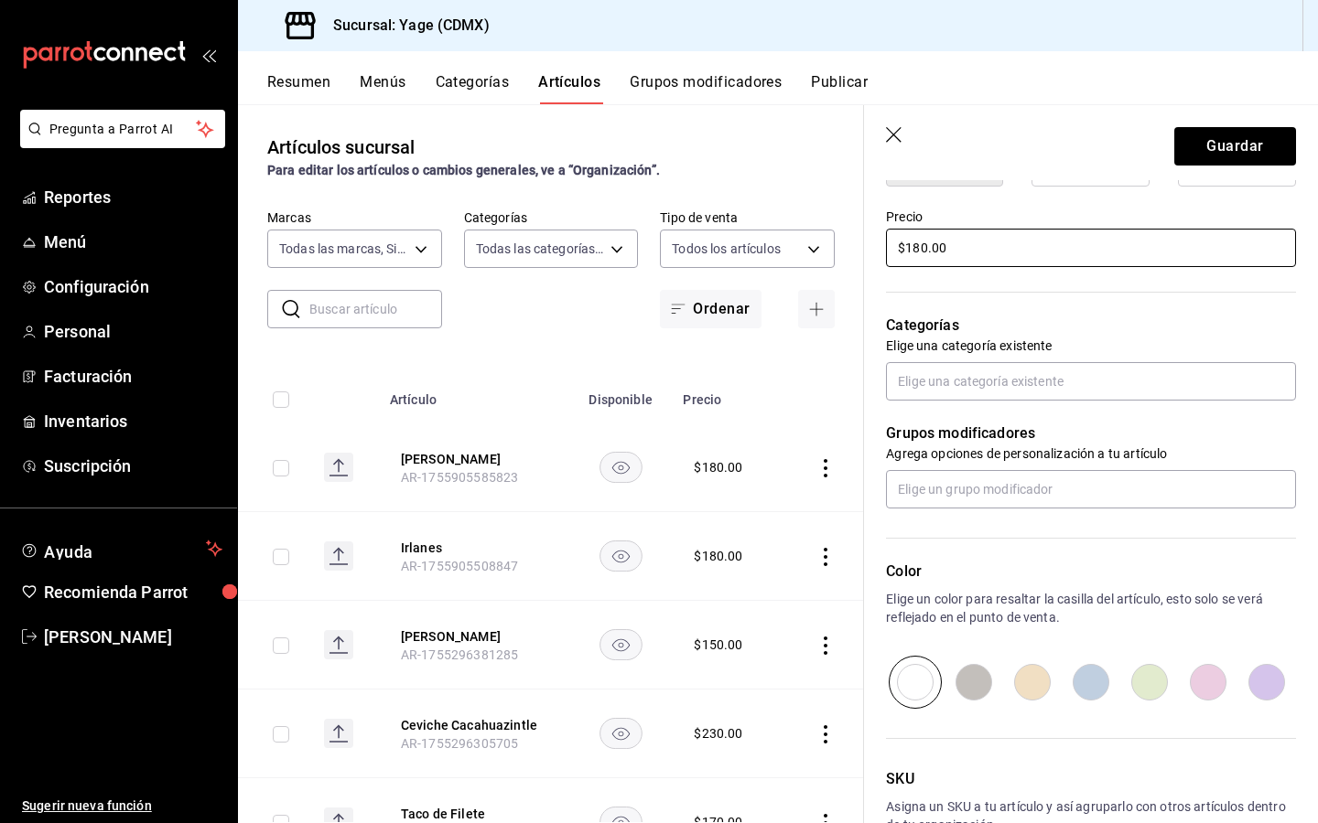
scroll to position [547, 0]
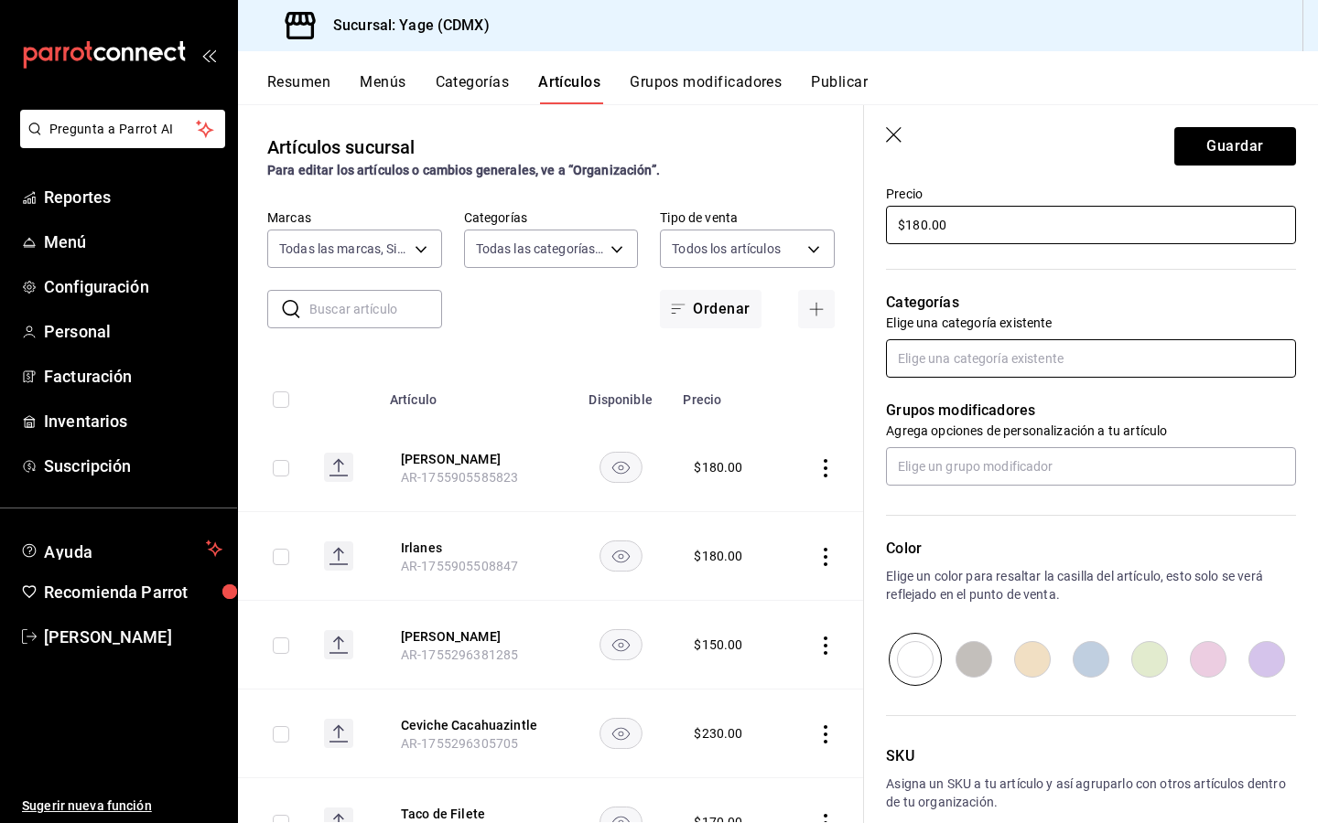
type input "$180.00"
click at [1029, 355] on input "text" at bounding box center [1091, 358] width 410 height 38
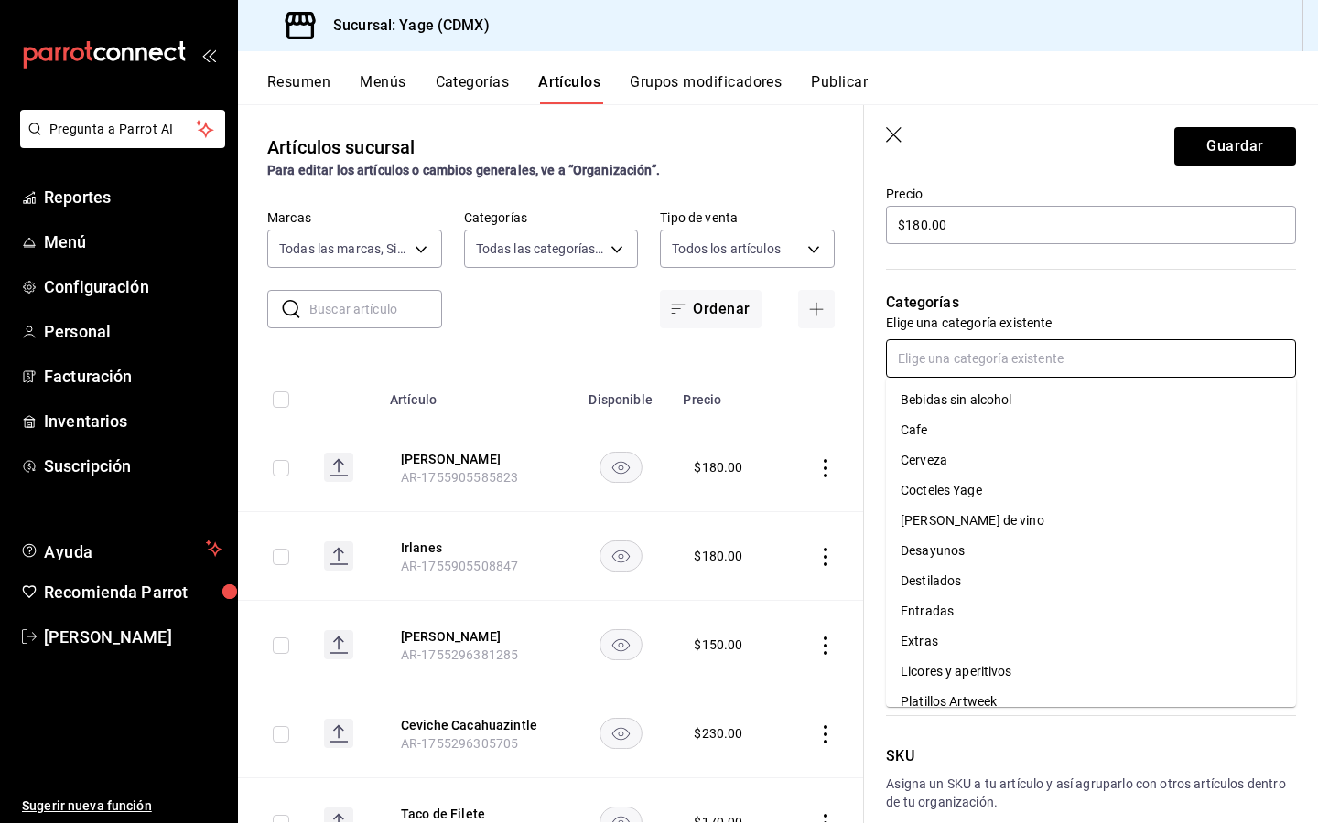
click at [965, 492] on li "Cocteles Yage" at bounding box center [1091, 491] width 410 height 30
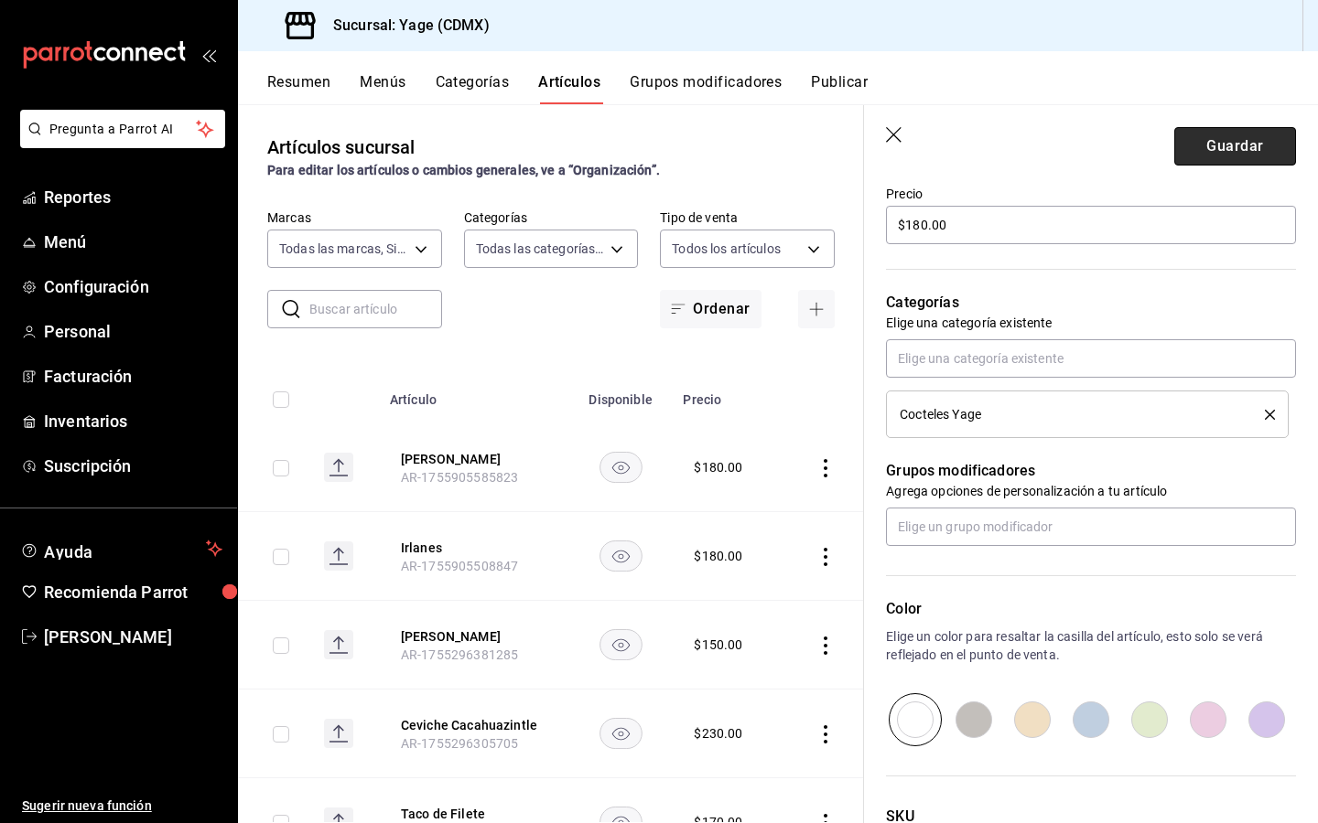
click at [1232, 139] on button "Guardar" at bounding box center [1235, 146] width 122 height 38
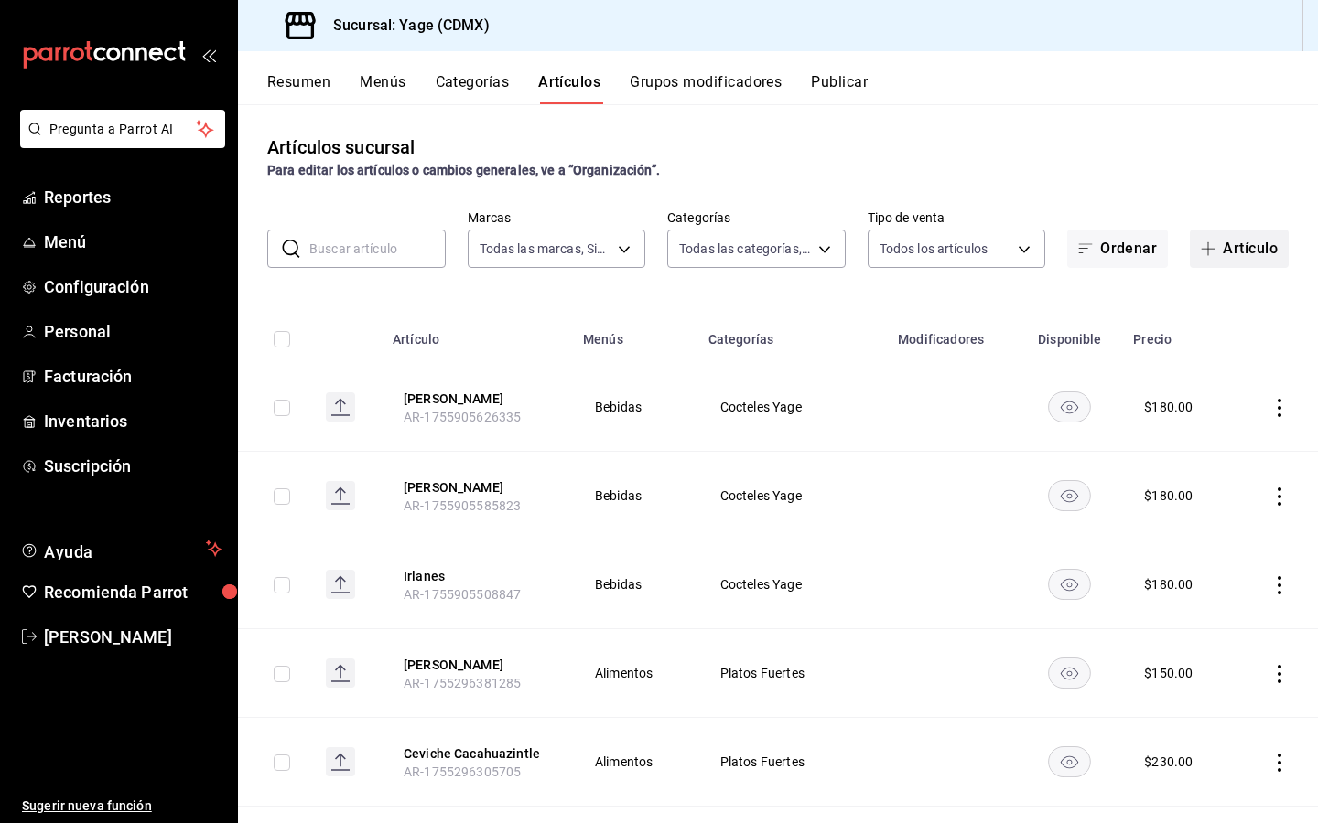
click at [1237, 240] on button "Artículo" at bounding box center [1238, 249] width 99 height 38
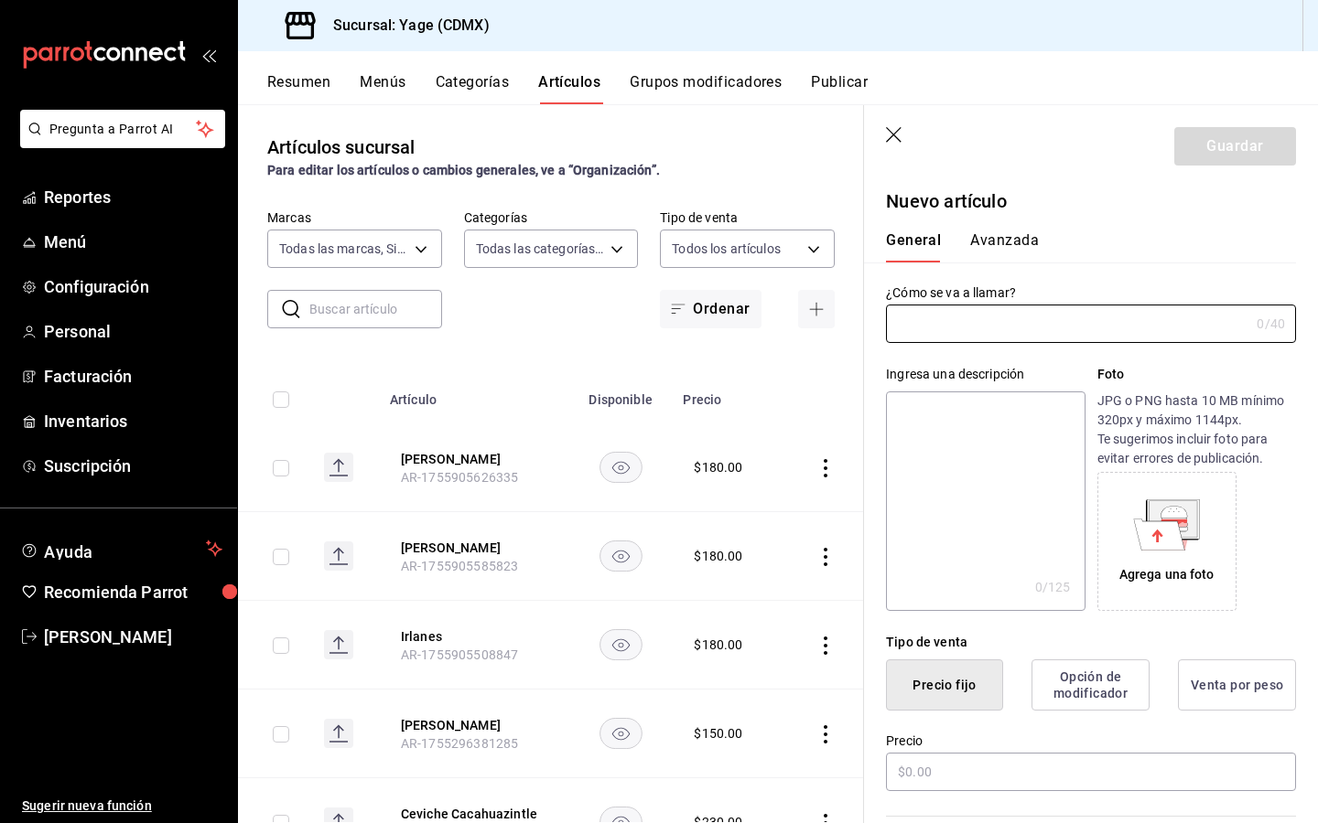
click at [895, 128] on icon "button" at bounding box center [895, 136] width 18 height 18
